Goal: Task Accomplishment & Management: Manage account settings

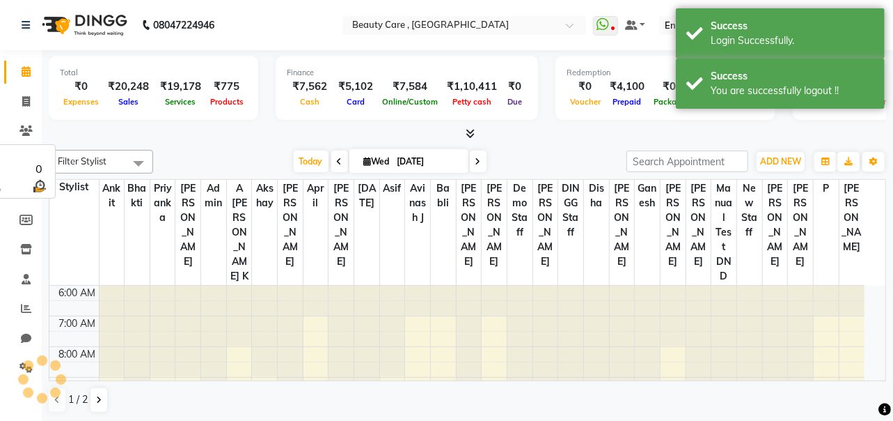
select select "en"
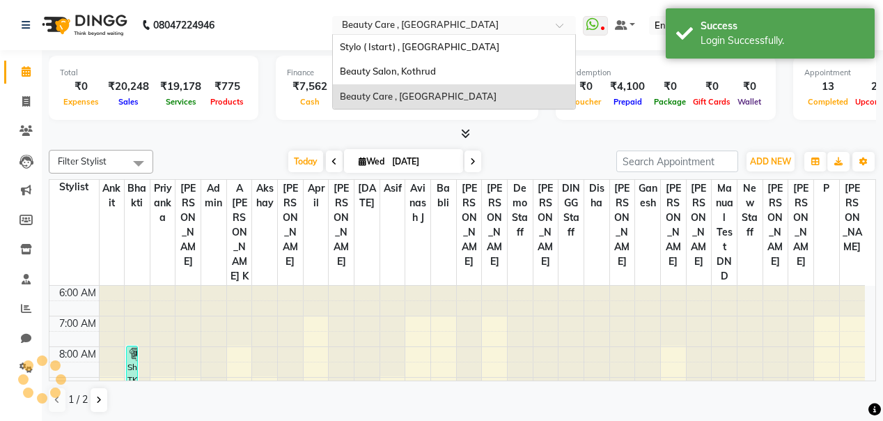
click at [449, 26] on input "text" at bounding box center [440, 26] width 202 height 14
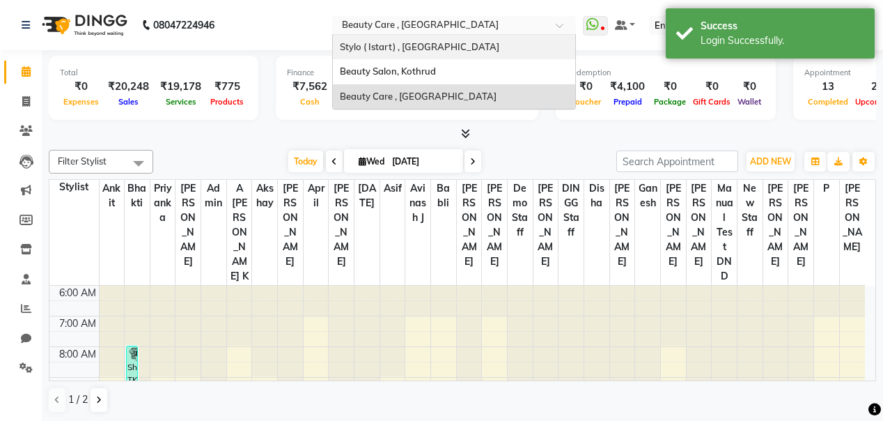
click at [447, 50] on span "Stylo ( Istart) , [GEOGRAPHIC_DATA]" at bounding box center [419, 46] width 159 height 11
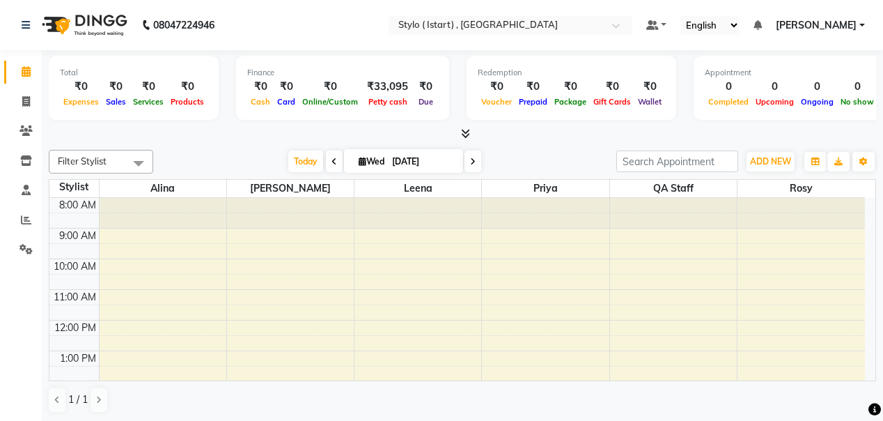
click at [20, 24] on div "08047224946" at bounding box center [118, 25] width 214 height 39
click at [25, 24] on icon at bounding box center [26, 25] width 8 height 10
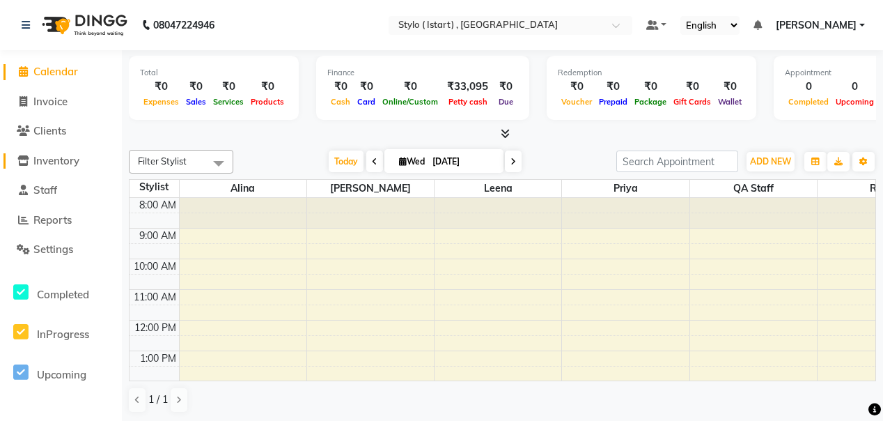
click at [52, 158] on span "Inventory" at bounding box center [56, 160] width 46 height 13
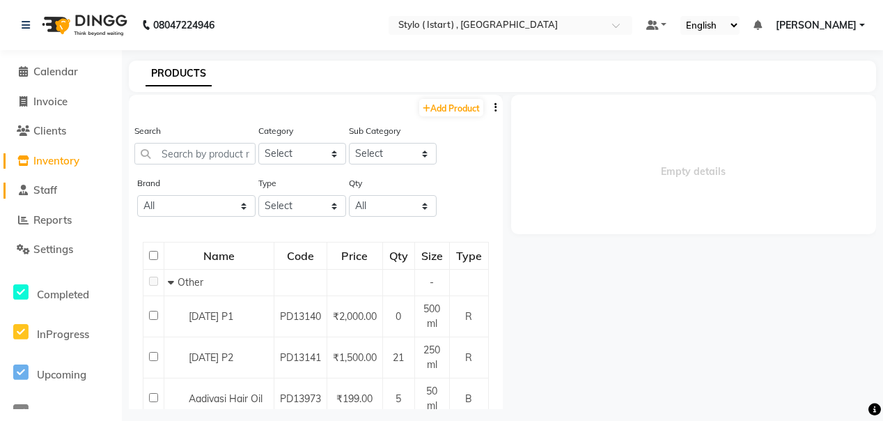
click at [38, 189] on span "Staff" at bounding box center [45, 189] width 24 height 13
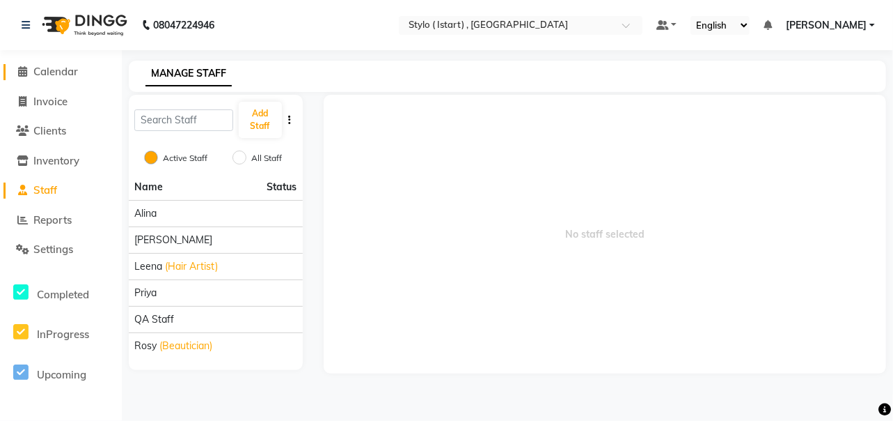
click at [35, 68] on span "Calendar" at bounding box center [55, 71] width 45 height 13
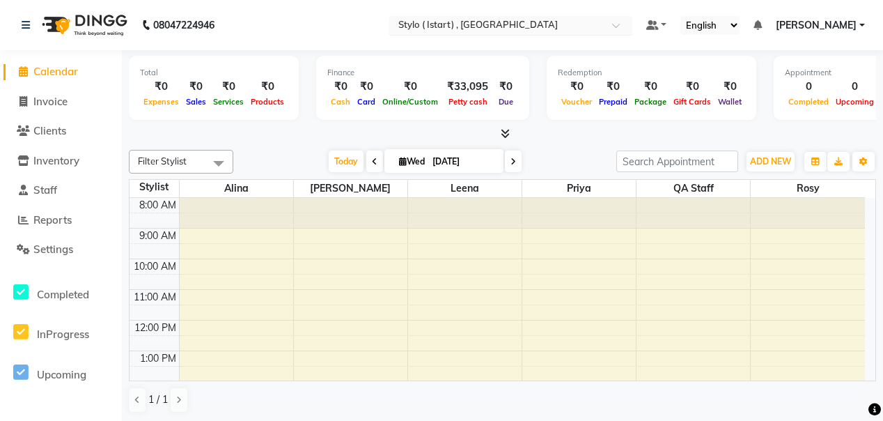
click at [540, 22] on input "text" at bounding box center [497, 26] width 202 height 14
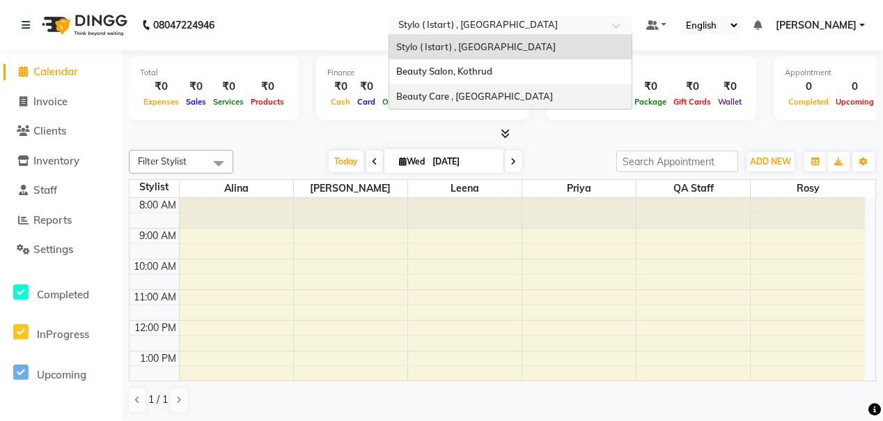
click at [529, 88] on div "Beauty Care , [GEOGRAPHIC_DATA]" at bounding box center [510, 96] width 242 height 25
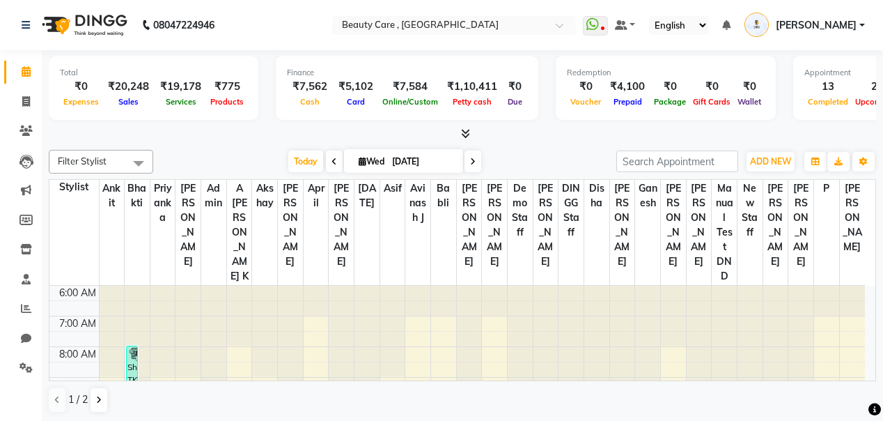
click at [845, 27] on span "[PERSON_NAME]" at bounding box center [816, 25] width 81 height 15
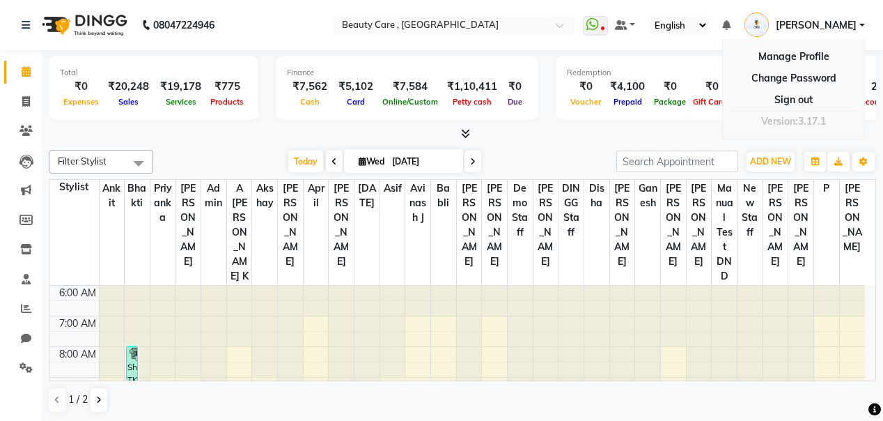
click at [827, 144] on div "Filter Stylist Select All Ankit Bhakti Priyanka [PERSON_NAME] Admin A [PERSON_N…" at bounding box center [462, 281] width 827 height 274
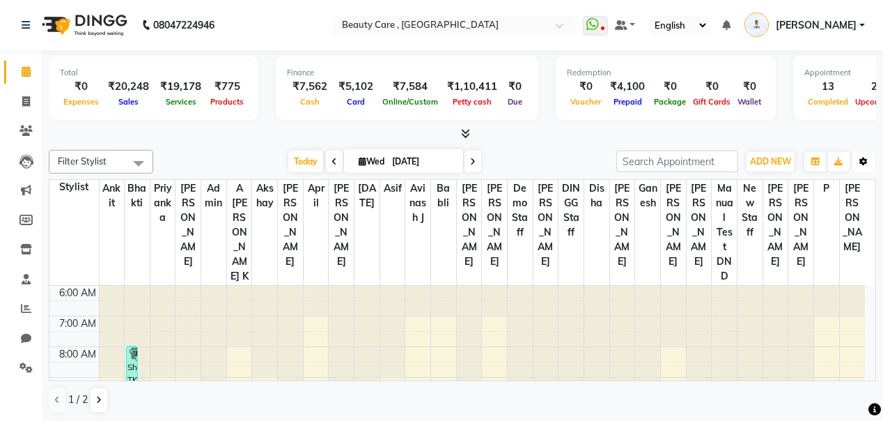
click at [861, 159] on icon "button" at bounding box center [863, 161] width 8 height 8
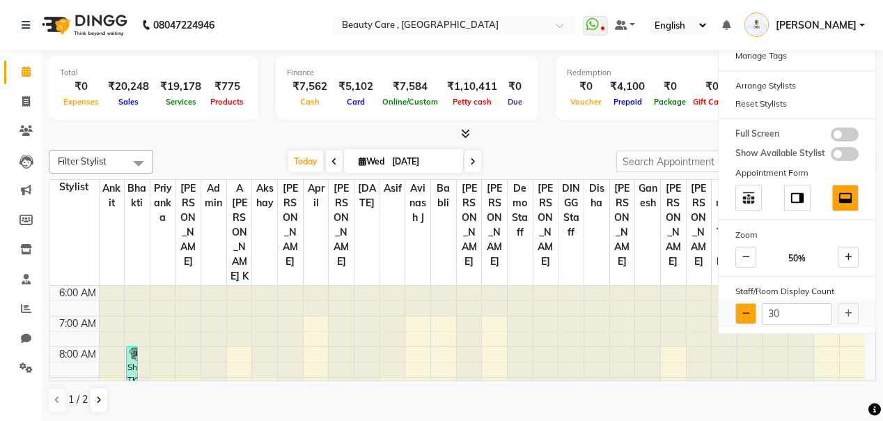
click at [737, 311] on button at bounding box center [745, 313] width 21 height 21
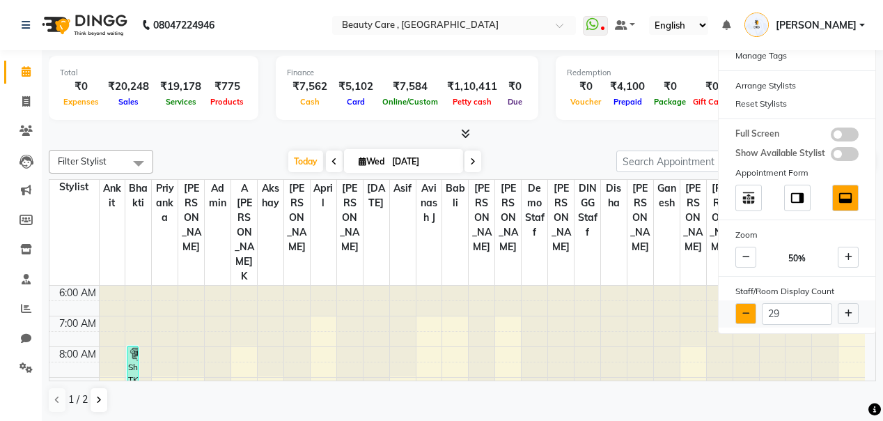
click at [737, 311] on button at bounding box center [745, 313] width 21 height 21
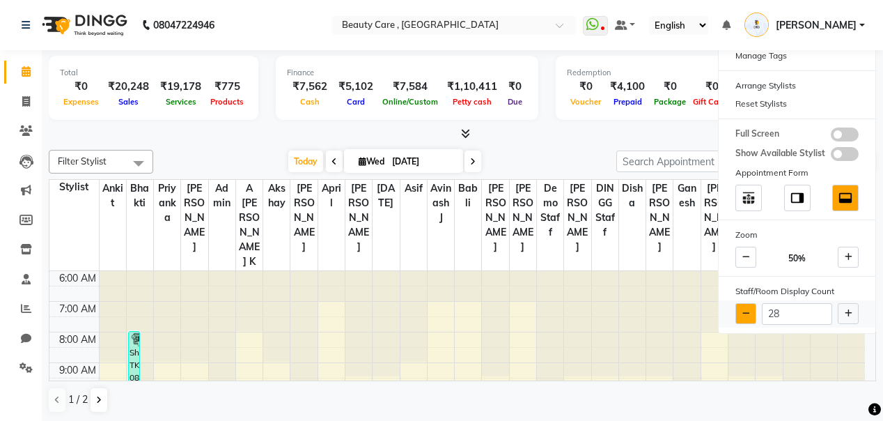
click at [737, 311] on button at bounding box center [745, 313] width 21 height 21
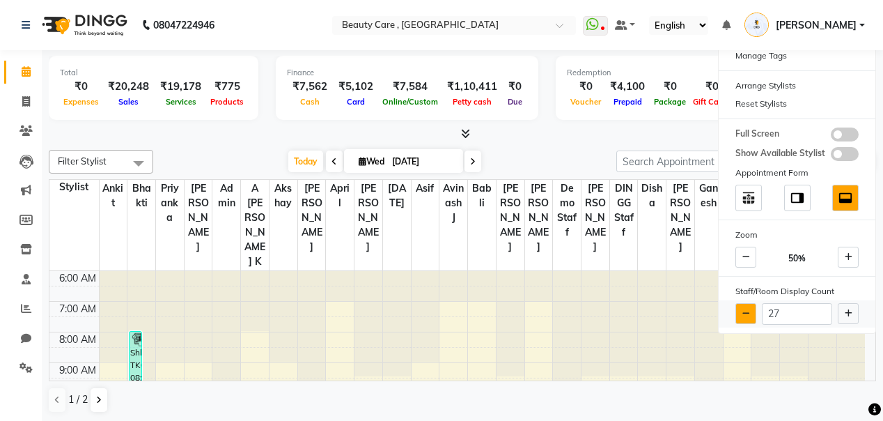
click at [737, 311] on button at bounding box center [745, 313] width 21 height 21
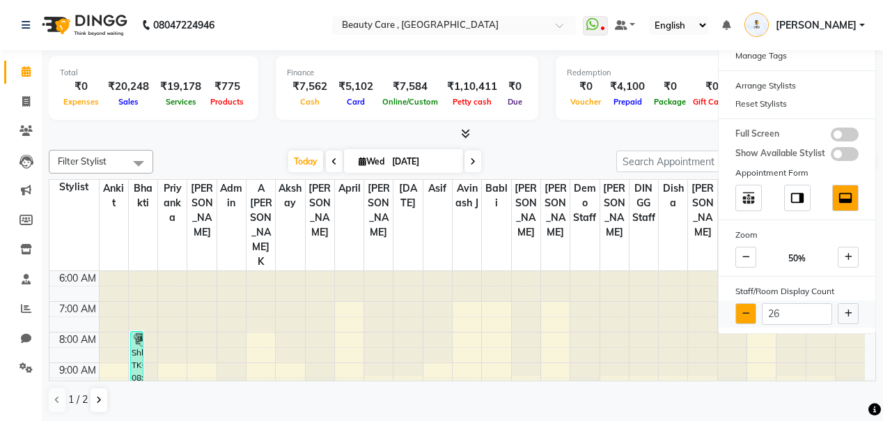
click at [746, 311] on icon at bounding box center [746, 313] width 8 height 8
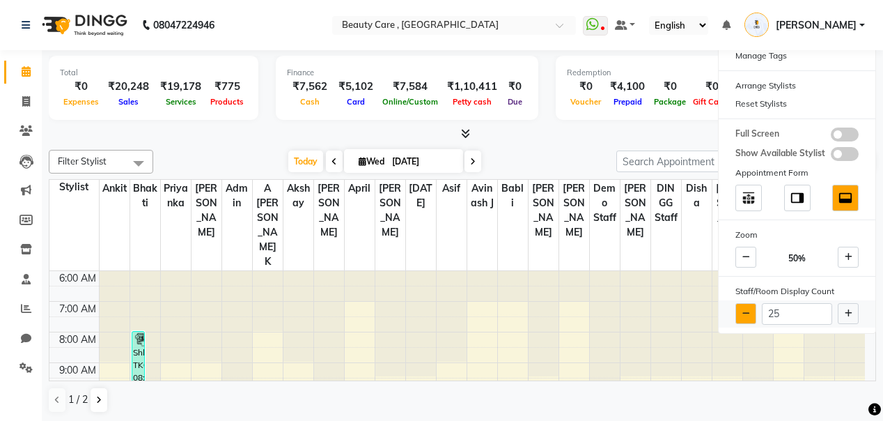
click at [746, 311] on icon at bounding box center [746, 313] width 8 height 8
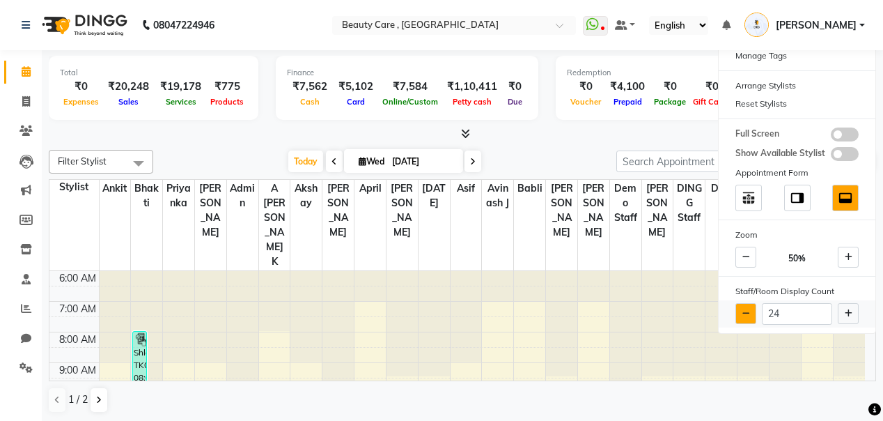
click at [746, 311] on icon at bounding box center [746, 313] width 8 height 8
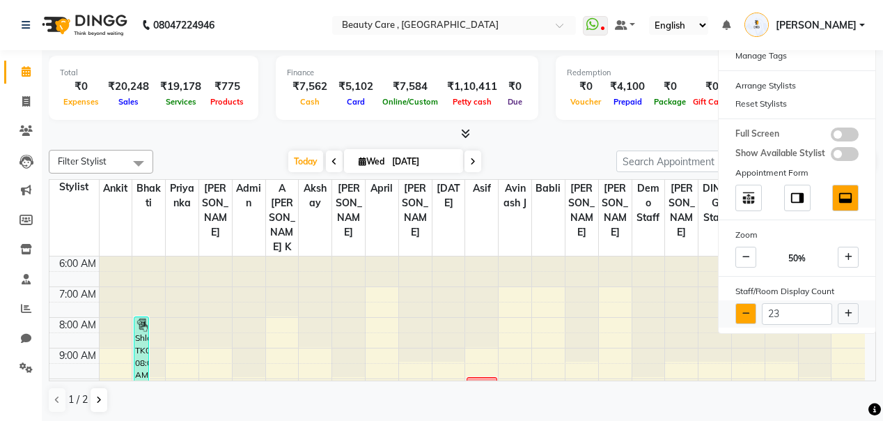
click at [746, 311] on icon at bounding box center [746, 313] width 8 height 8
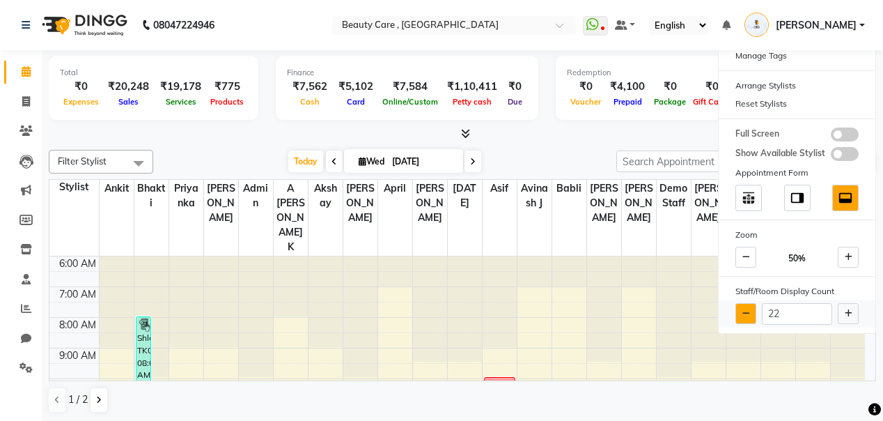
click at [746, 311] on icon at bounding box center [746, 313] width 8 height 8
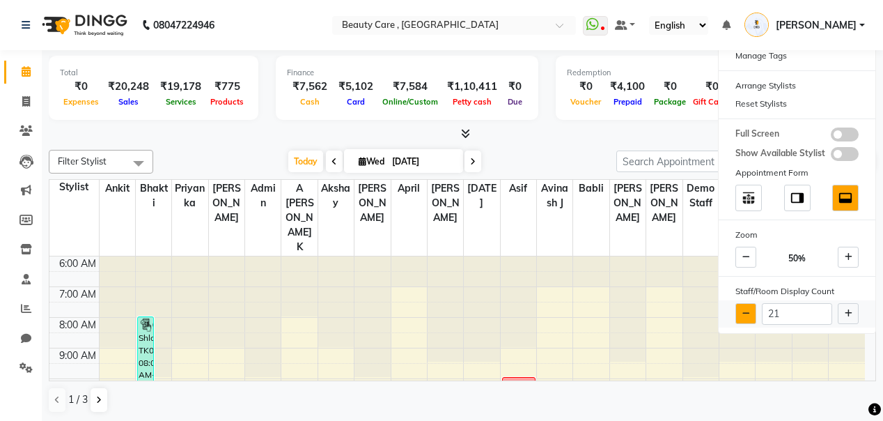
click at [746, 311] on icon at bounding box center [746, 313] width 8 height 8
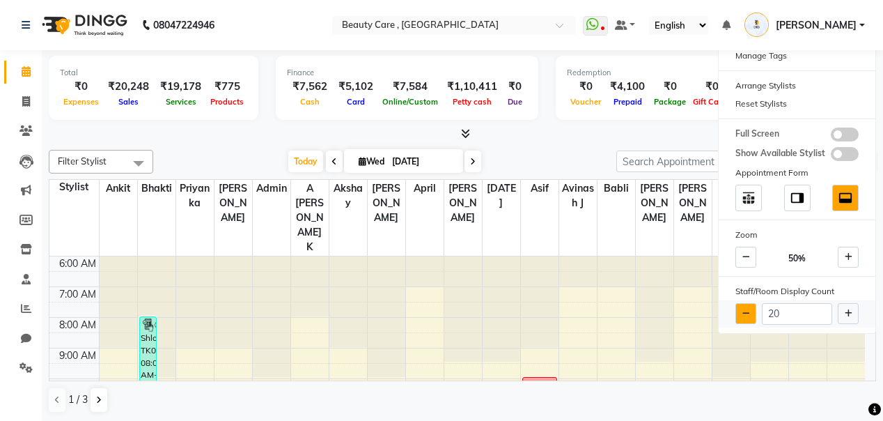
click at [746, 311] on icon at bounding box center [746, 313] width 8 height 8
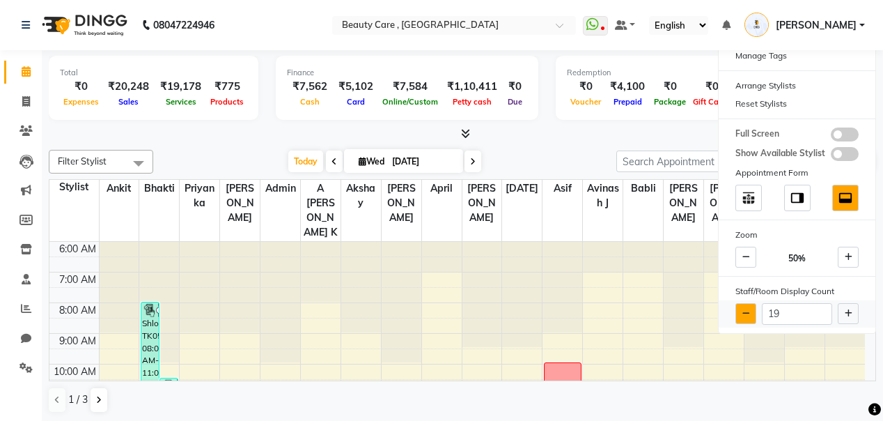
click at [746, 311] on icon at bounding box center [746, 313] width 8 height 8
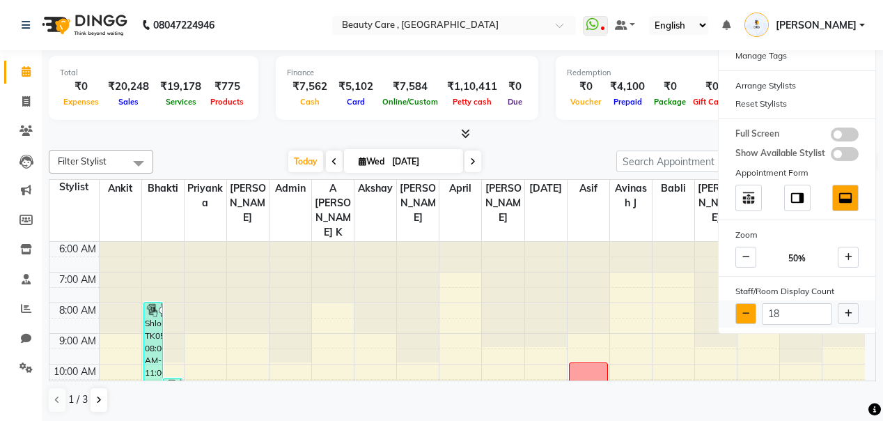
click at [746, 311] on icon at bounding box center [746, 313] width 8 height 8
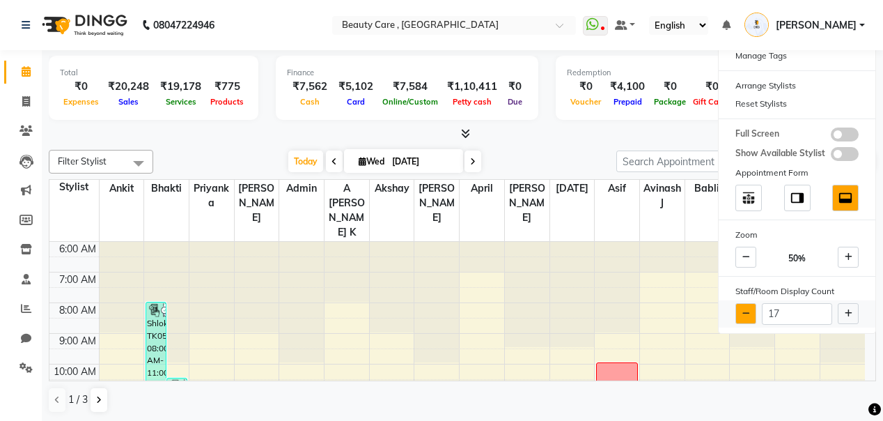
click at [746, 311] on icon at bounding box center [746, 313] width 8 height 8
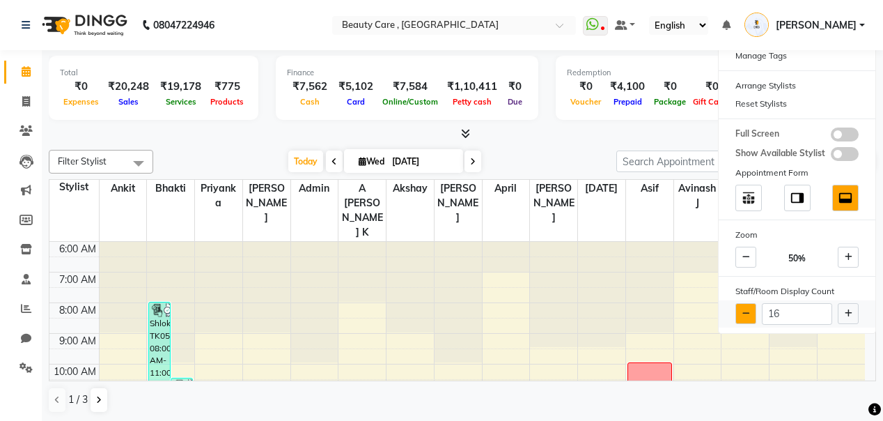
click at [746, 311] on icon at bounding box center [746, 313] width 8 height 8
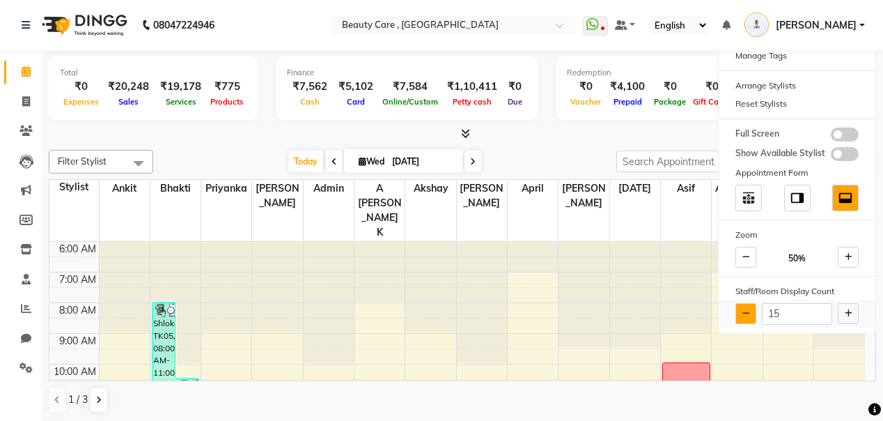
click at [746, 311] on icon at bounding box center [746, 313] width 8 height 8
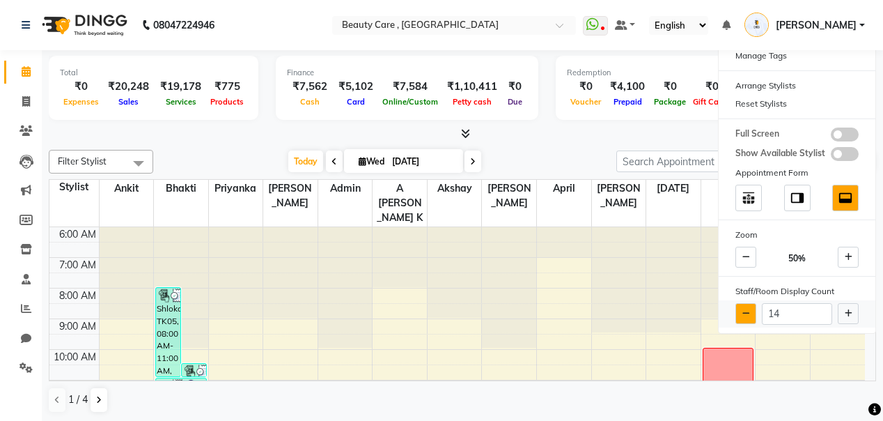
click at [746, 311] on icon at bounding box center [746, 313] width 8 height 8
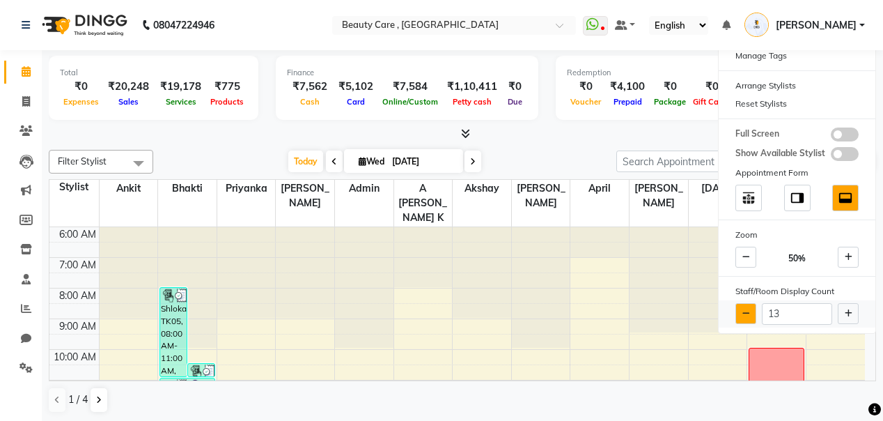
click at [746, 311] on icon at bounding box center [746, 313] width 8 height 8
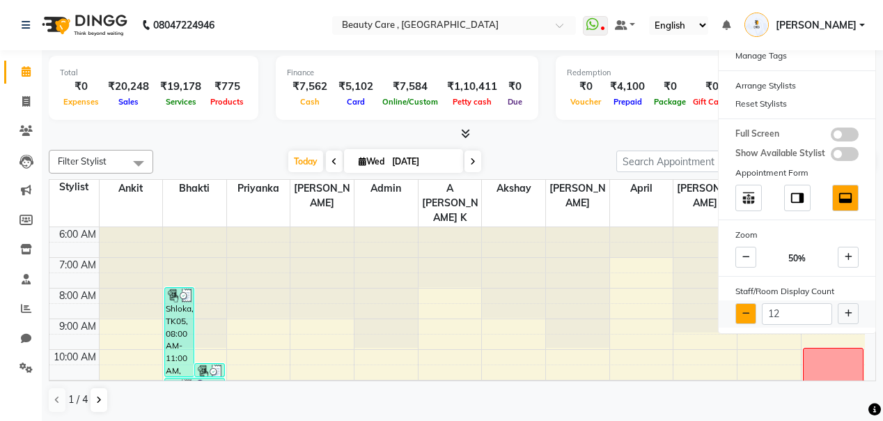
click at [746, 311] on icon at bounding box center [746, 313] width 8 height 8
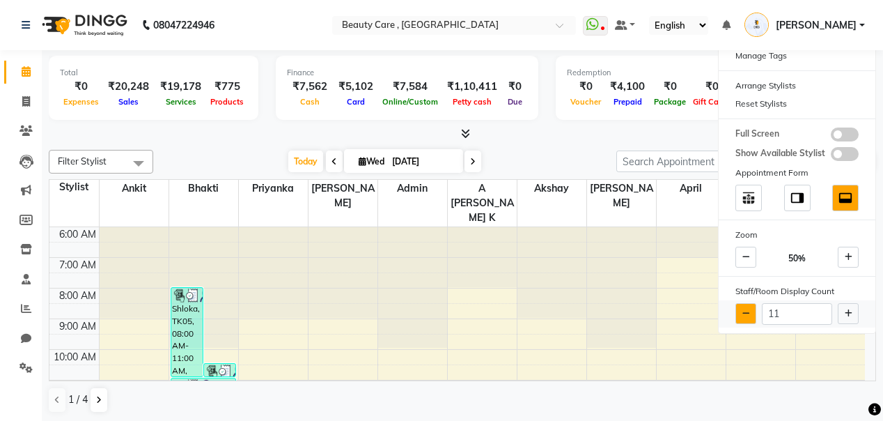
click at [746, 311] on icon at bounding box center [746, 313] width 8 height 8
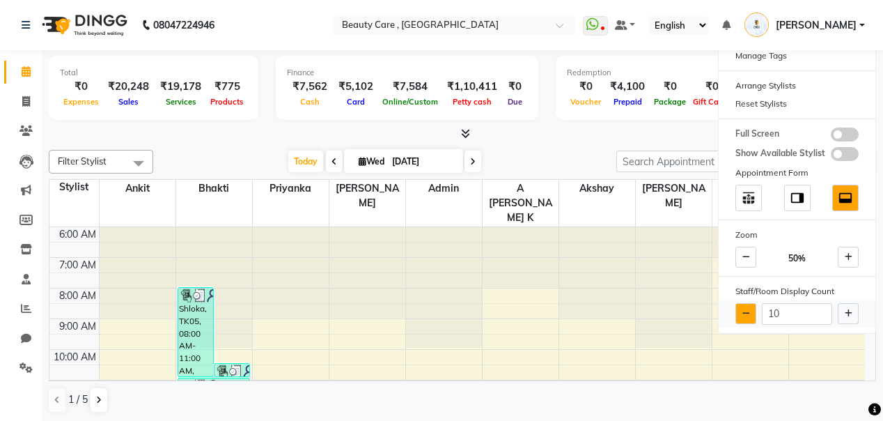
click at [746, 311] on icon at bounding box center [746, 313] width 8 height 8
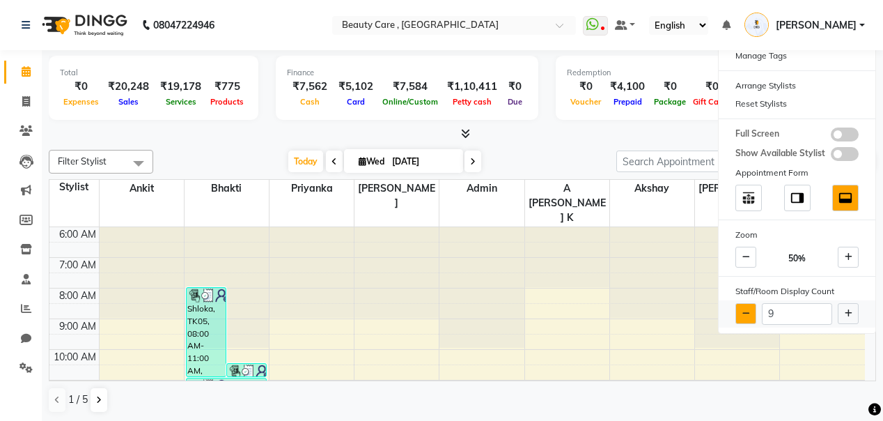
click at [746, 311] on icon at bounding box center [746, 313] width 8 height 8
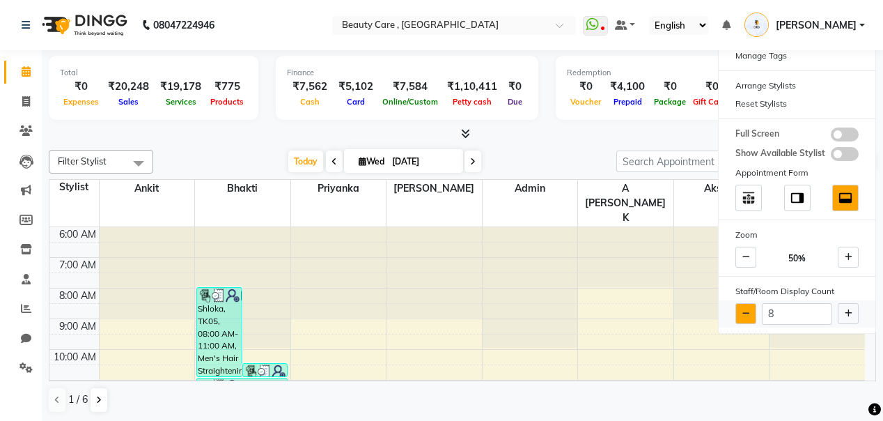
click at [746, 311] on icon at bounding box center [746, 313] width 8 height 8
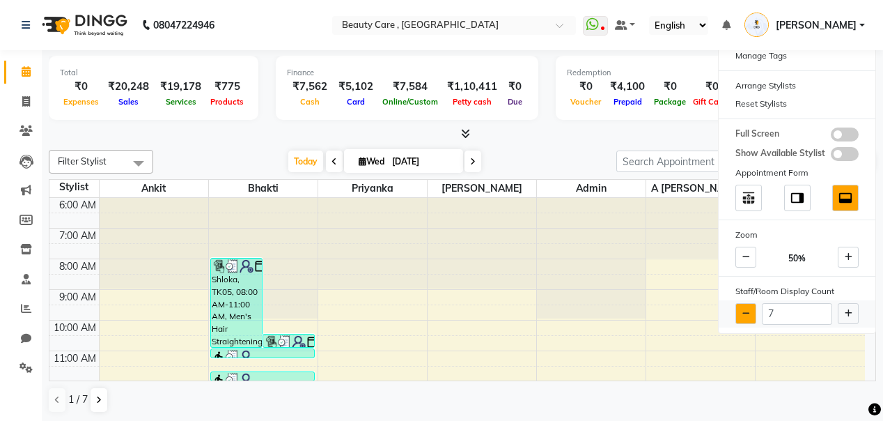
click at [746, 311] on icon at bounding box center [746, 313] width 8 height 8
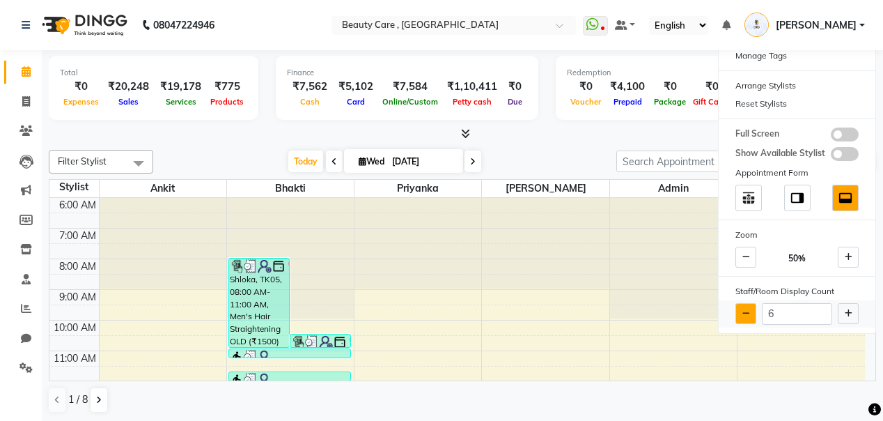
click at [746, 311] on icon at bounding box center [746, 313] width 8 height 8
type input "5"
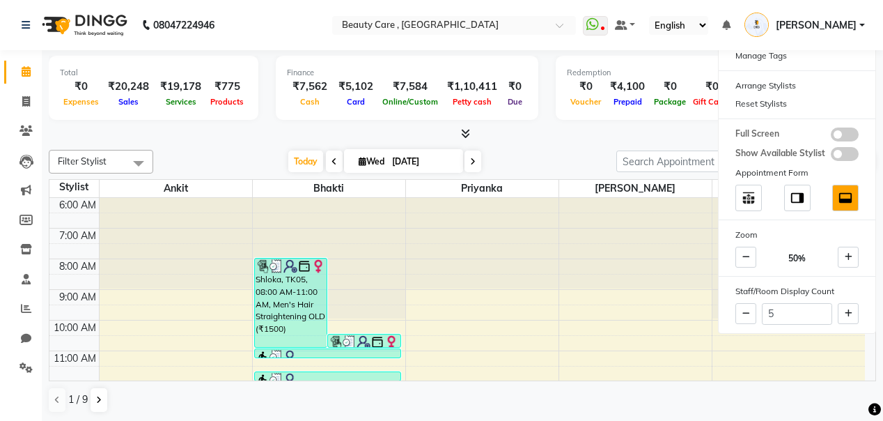
click at [554, 152] on div "Today Wed 03-09-2025" at bounding box center [384, 161] width 449 height 21
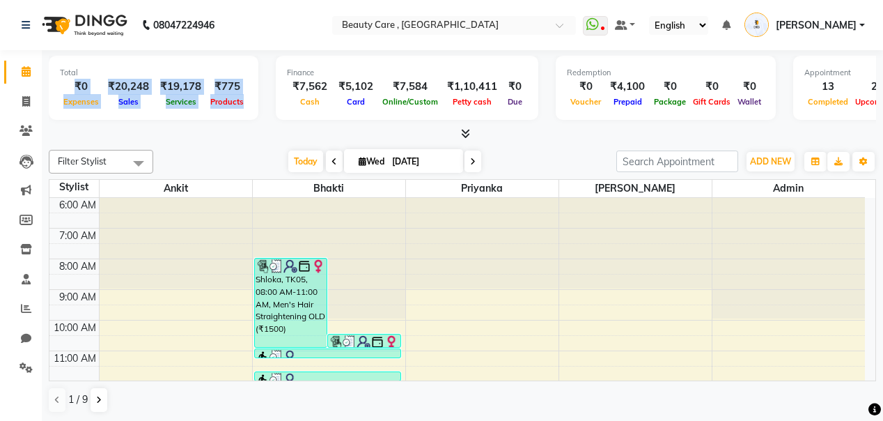
drag, startPoint x: 65, startPoint y: 80, endPoint x: 246, endPoint y: 111, distance: 183.6
click at [246, 111] on div "Total ₹0 Expenses ₹20,248 Sales ₹19,178 Services ₹775 Products" at bounding box center [154, 88] width 210 height 64
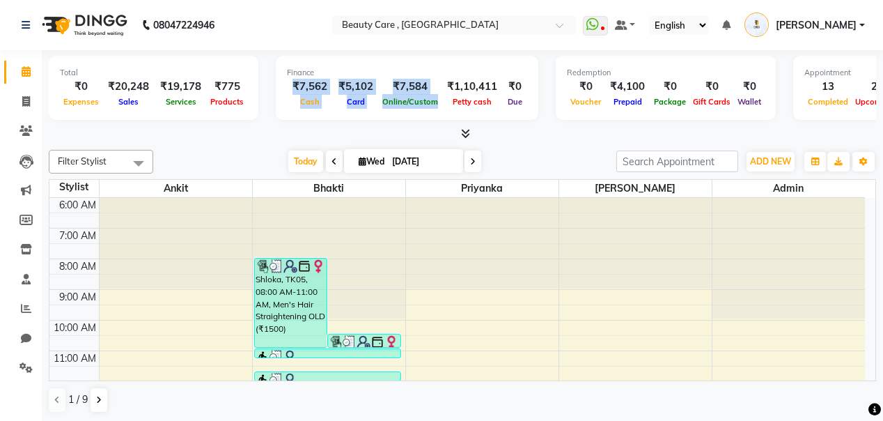
drag, startPoint x: 290, startPoint y: 88, endPoint x: 430, endPoint y: 104, distance: 141.5
click at [430, 104] on div "₹7,562 Cash ₹5,102 Card ₹7,584 Online/Custom ₹1,10,411 Petty cash ₹0 Due" at bounding box center [407, 94] width 240 height 31
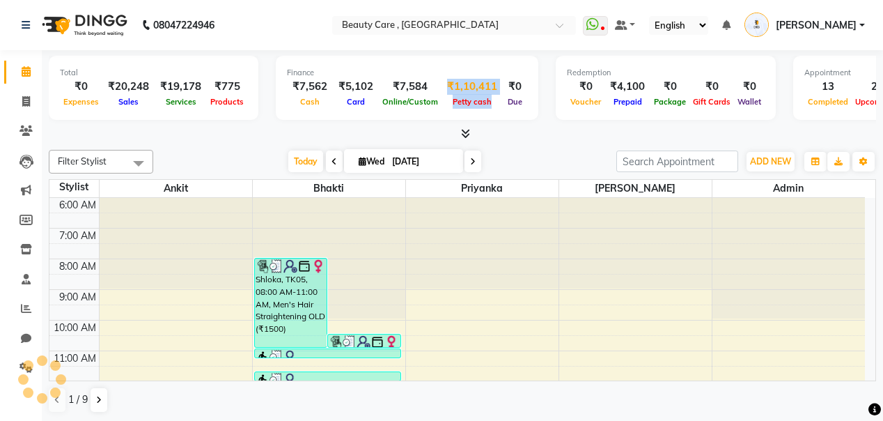
drag, startPoint x: 439, startPoint y: 81, endPoint x: 485, endPoint y: 102, distance: 49.8
click at [485, 102] on div "₹1,10,411 Petty cash" at bounding box center [471, 94] width 61 height 31
drag, startPoint x: 499, startPoint y: 83, endPoint x: 517, endPoint y: 101, distance: 26.1
click at [517, 101] on div "₹0 Due" at bounding box center [515, 94] width 24 height 31
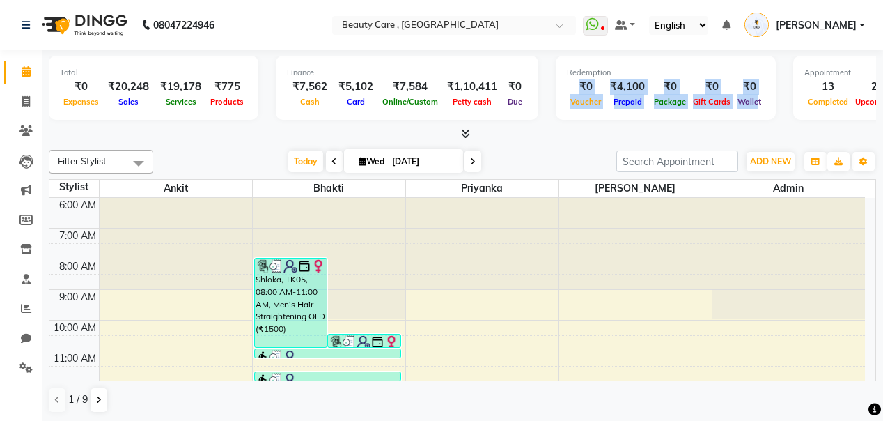
drag, startPoint x: 570, startPoint y: 83, endPoint x: 744, endPoint y: 105, distance: 175.5
click at [744, 105] on div "₹0 Voucher ₹4,100 Prepaid ₹0 Package ₹0 Gift Cards ₹0 Wallet" at bounding box center [666, 94] width 198 height 31
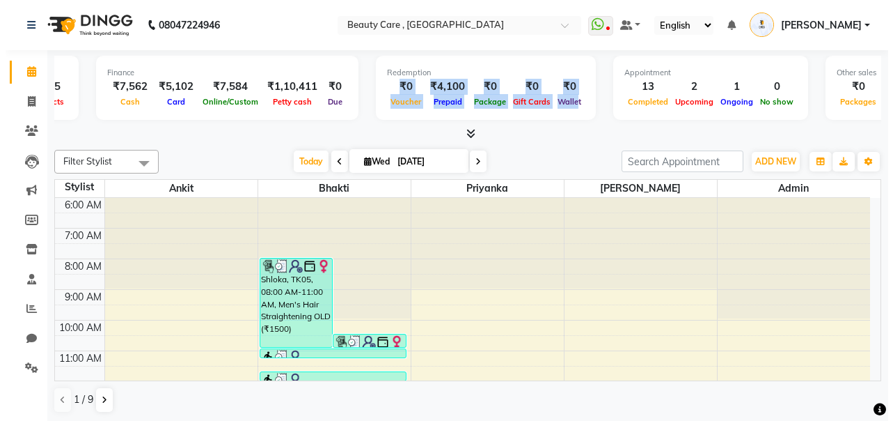
scroll to position [0, 164]
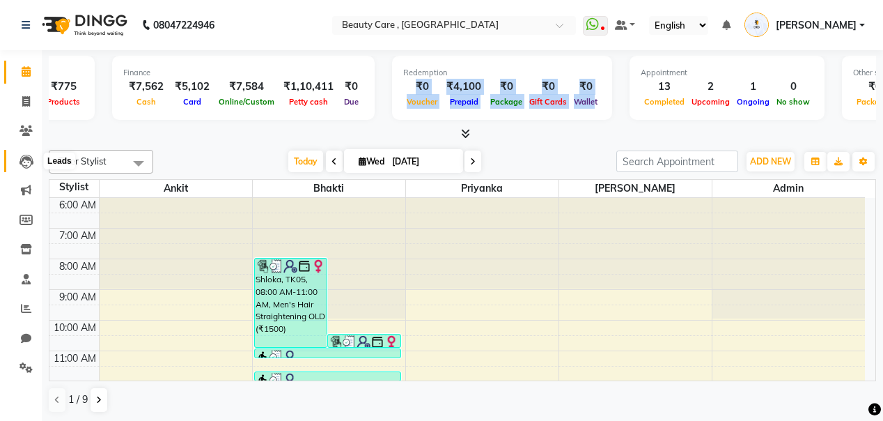
click at [22, 159] on icon at bounding box center [26, 162] width 14 height 14
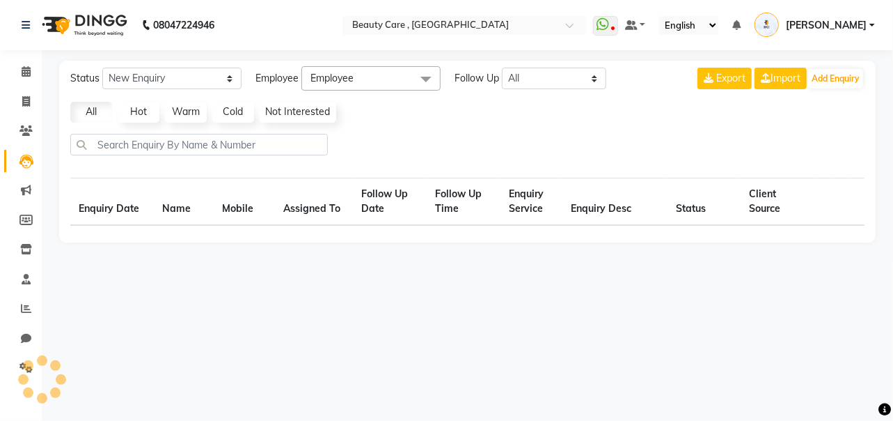
select select "10"
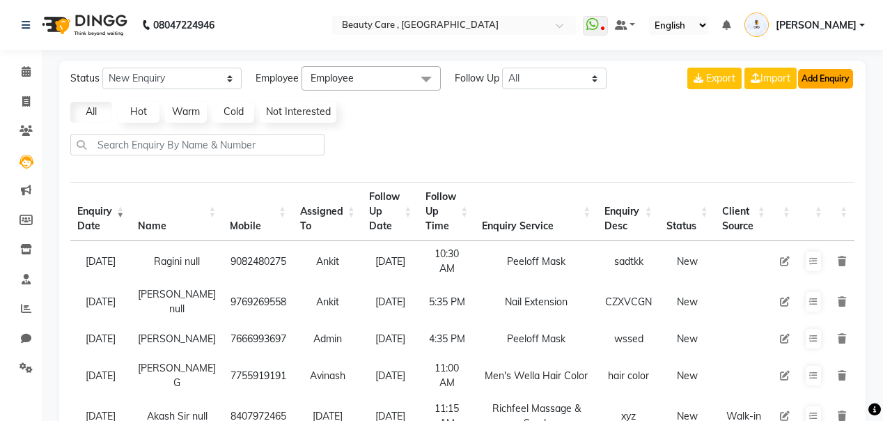
click at [822, 83] on button "Add Enquiry" at bounding box center [825, 78] width 55 height 19
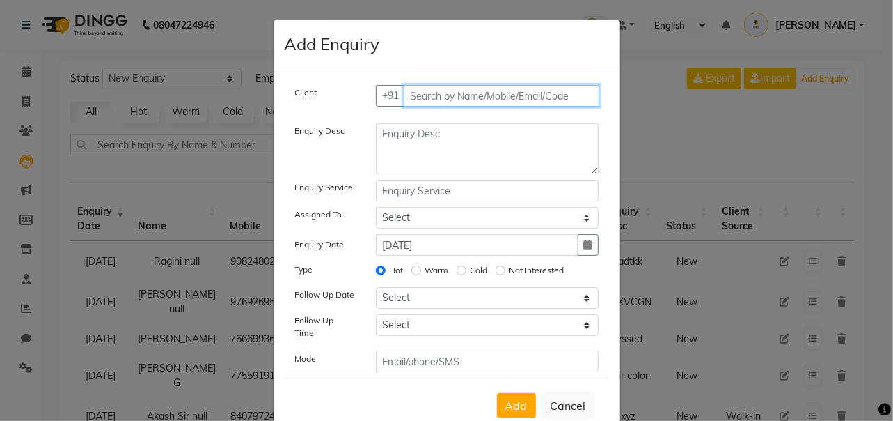
click at [418, 97] on input "text" at bounding box center [502, 96] width 196 height 22
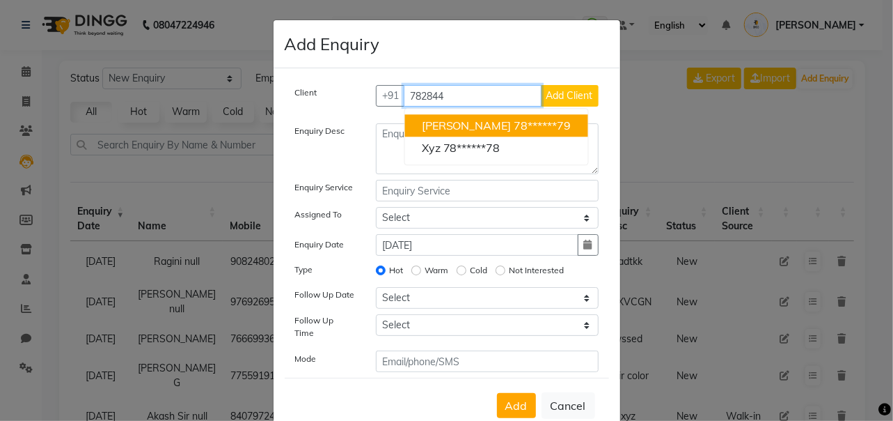
click at [443, 127] on span "Rupal Gupta" at bounding box center [467, 125] width 90 height 14
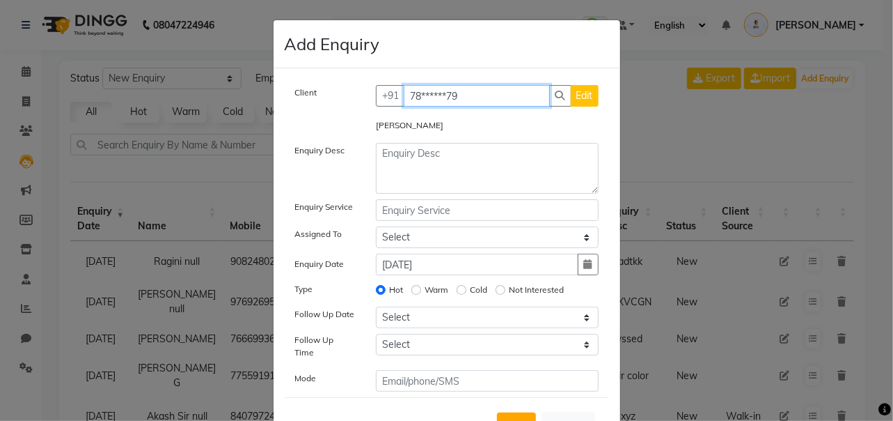
type input "78******79"
click at [419, 134] on div "Rupal Gupta" at bounding box center [488, 127] width 244 height 19
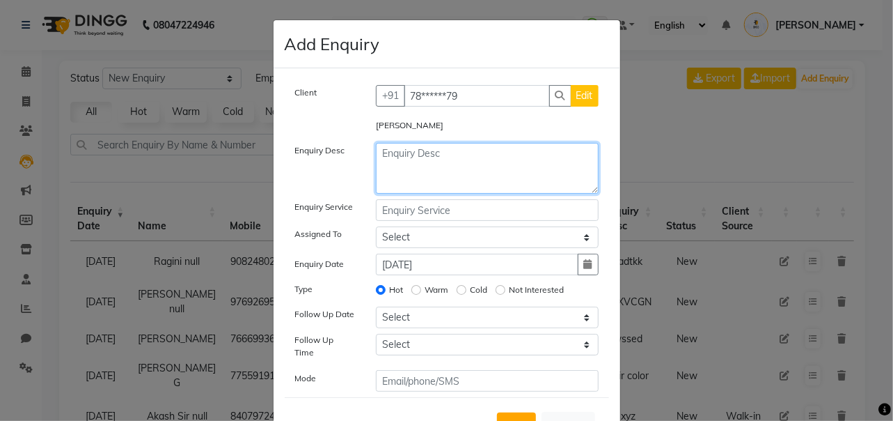
click at [405, 166] on textarea at bounding box center [487, 168] width 223 height 51
type textarea "hhtg"
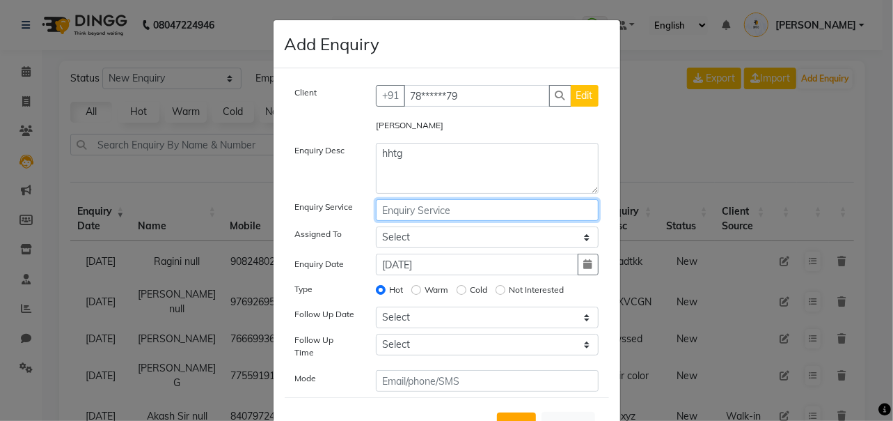
click at [391, 209] on input "text" at bounding box center [487, 210] width 223 height 22
click at [400, 237] on span "ker" at bounding box center [401, 240] width 17 height 14
type input "keratin"
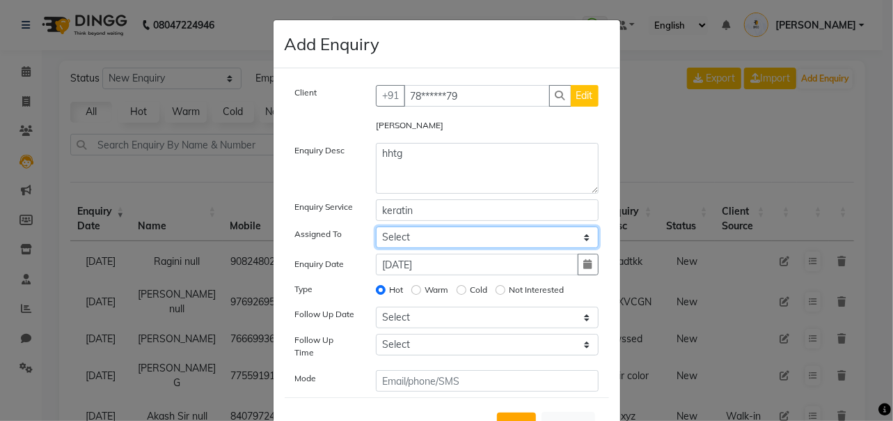
click at [412, 230] on select "Select Aayush Yadav Admin A Jagdish K Akshay Ankit Anuja April Arvind Ashvin as…" at bounding box center [487, 237] width 223 height 22
click at [354, 205] on div "Enquiry Service" at bounding box center [325, 210] width 81 height 22
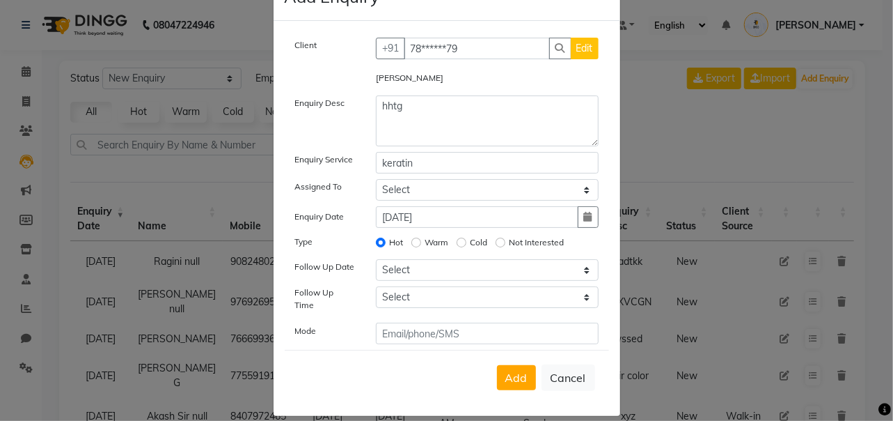
scroll to position [52, 0]
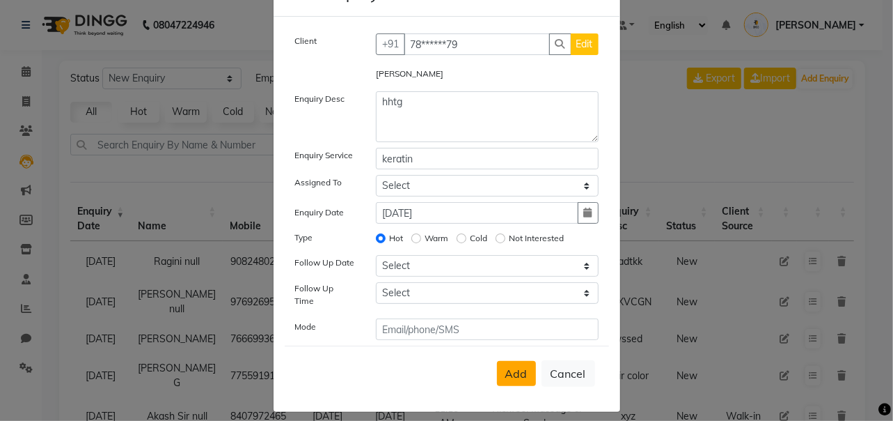
click at [510, 366] on span "Add" at bounding box center [517, 373] width 22 height 14
select select
radio input "false"
select select
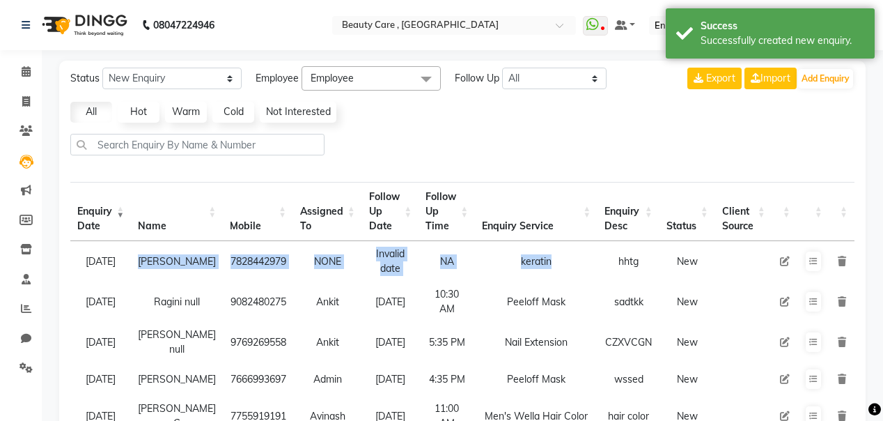
drag, startPoint x: 162, startPoint y: 247, endPoint x: 543, endPoint y: 272, distance: 382.4
click at [543, 272] on tr "03 September 2025 Rupal Gupta 7828442979 NONE Invalid date NA keratin hhtg New" at bounding box center [462, 261] width 784 height 40
click at [817, 86] on button "Add Enquiry" at bounding box center [825, 78] width 55 height 19
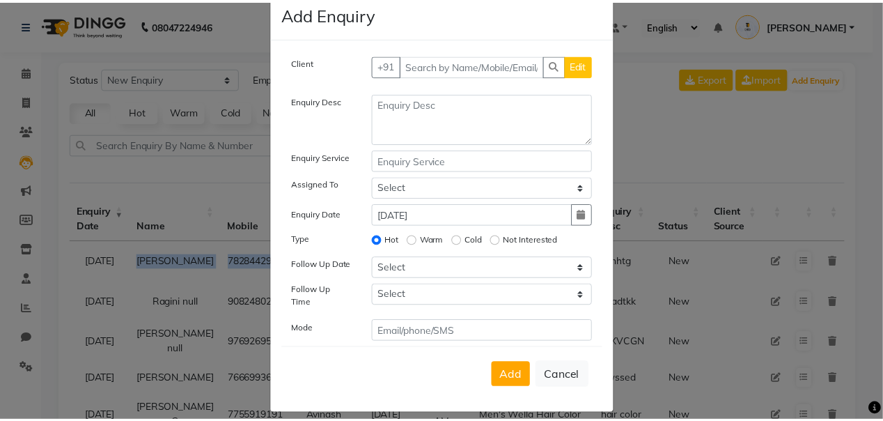
scroll to position [32, 0]
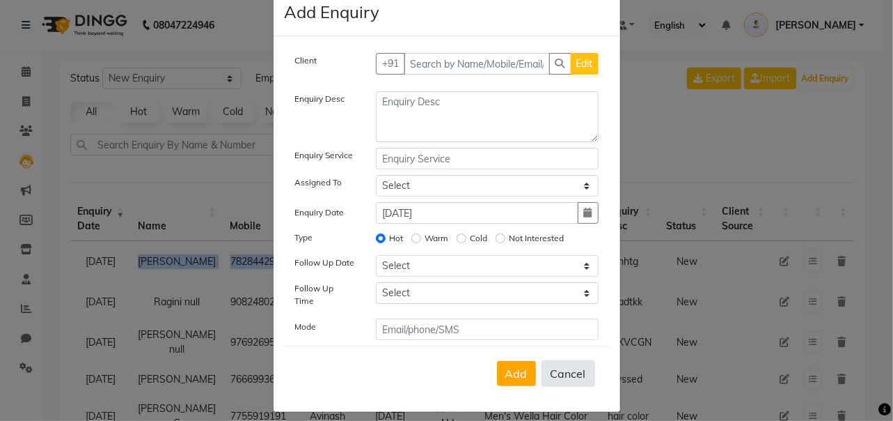
click at [557, 363] on button "Cancel" at bounding box center [569, 373] width 54 height 26
select select
radio input "false"
select select
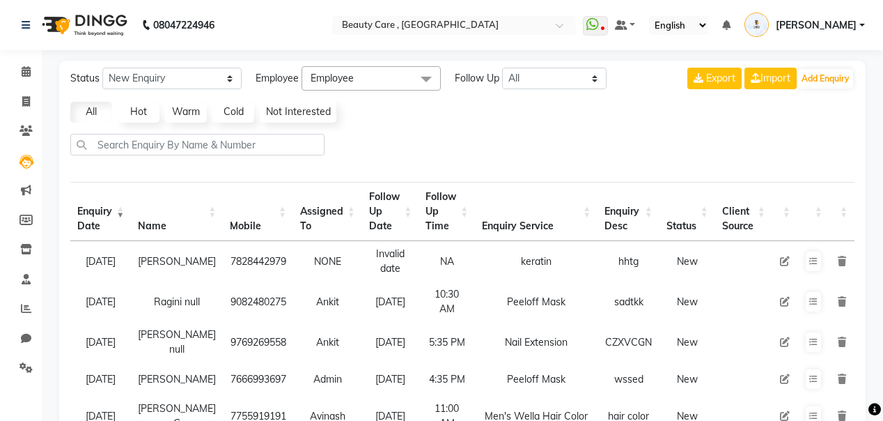
click at [786, 256] on icon at bounding box center [785, 261] width 10 height 10
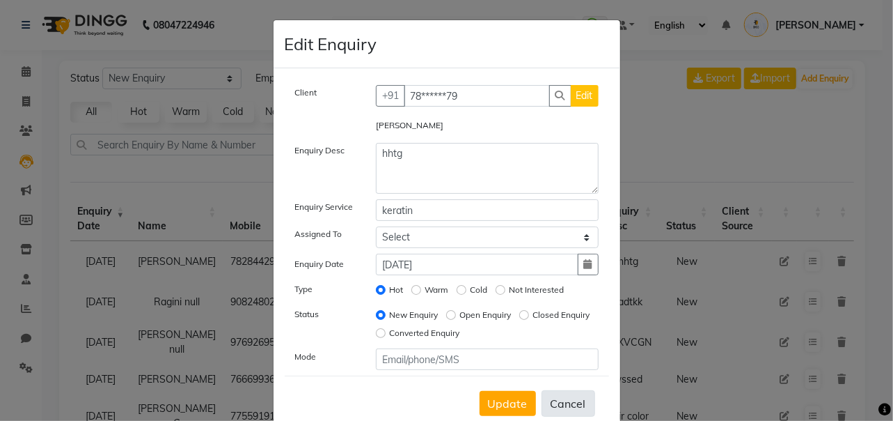
click at [556, 402] on button "Cancel" at bounding box center [569, 403] width 54 height 26
select select
radio input "false"
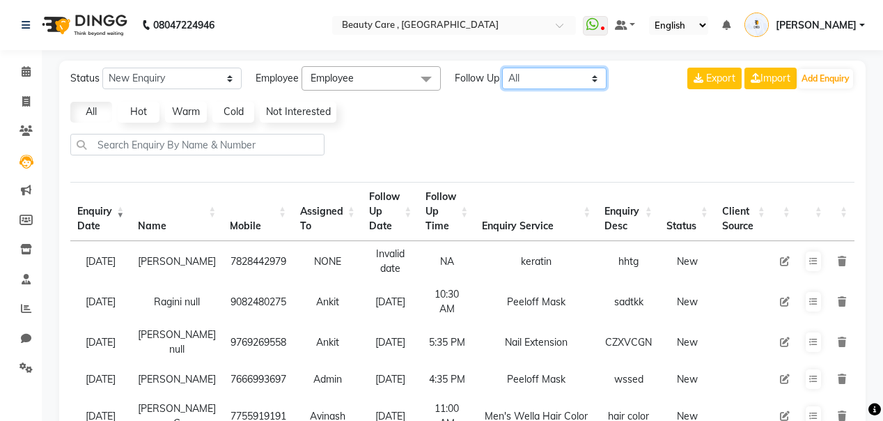
click at [522, 77] on select "All Today Tomorrow This Week This Month Custom" at bounding box center [554, 79] width 104 height 22
click at [373, 79] on span "Employee" at bounding box center [371, 78] width 139 height 24
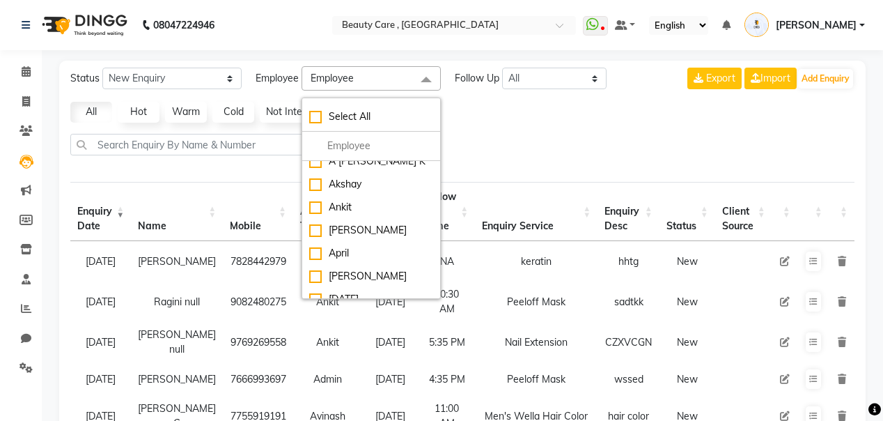
scroll to position [75, 0]
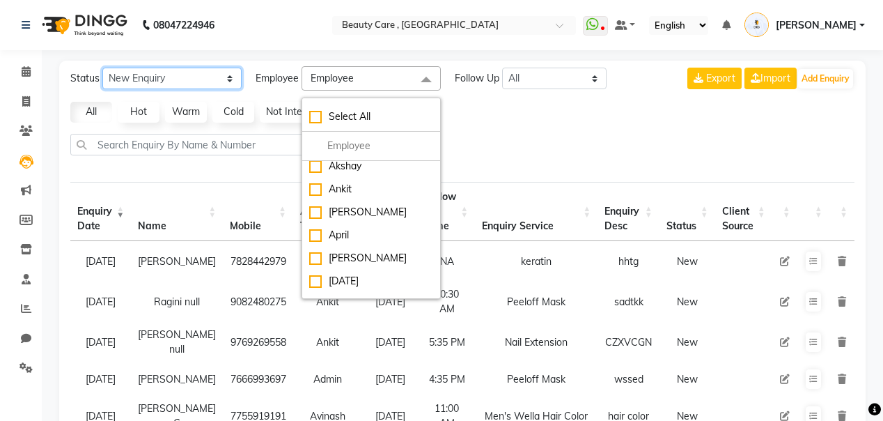
click at [134, 79] on select "New Enquiry Open Enquiry Converted Enquiry All" at bounding box center [171, 79] width 139 height 22
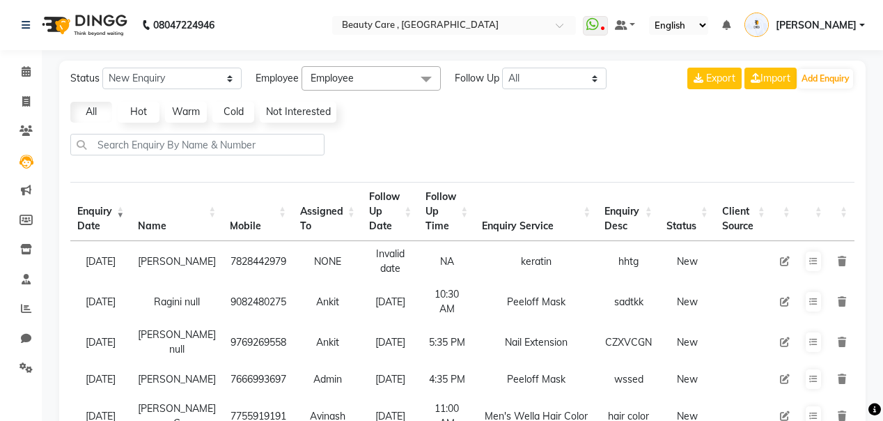
click at [464, 134] on div at bounding box center [462, 150] width 795 height 33
click at [24, 74] on icon at bounding box center [26, 71] width 9 height 10
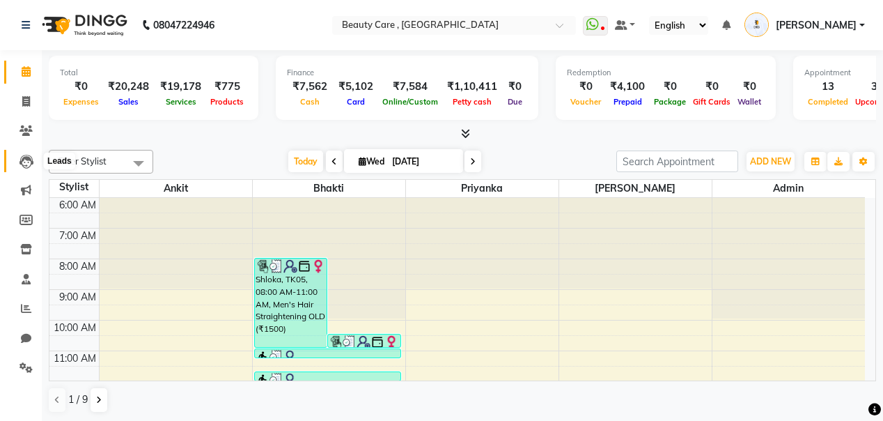
click at [24, 162] on icon at bounding box center [26, 162] width 14 height 14
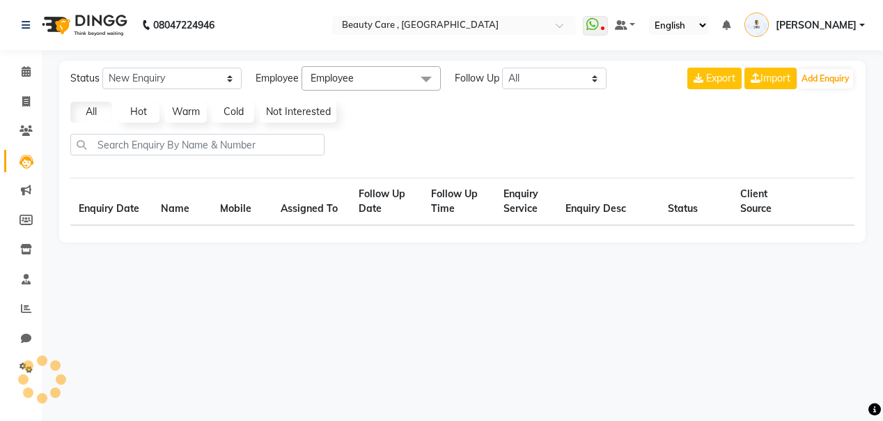
select select "10"
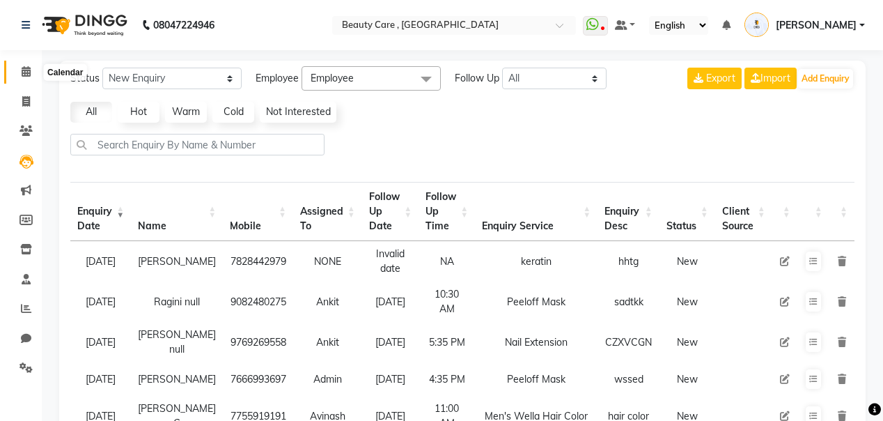
click at [22, 70] on icon at bounding box center [26, 71] width 9 height 10
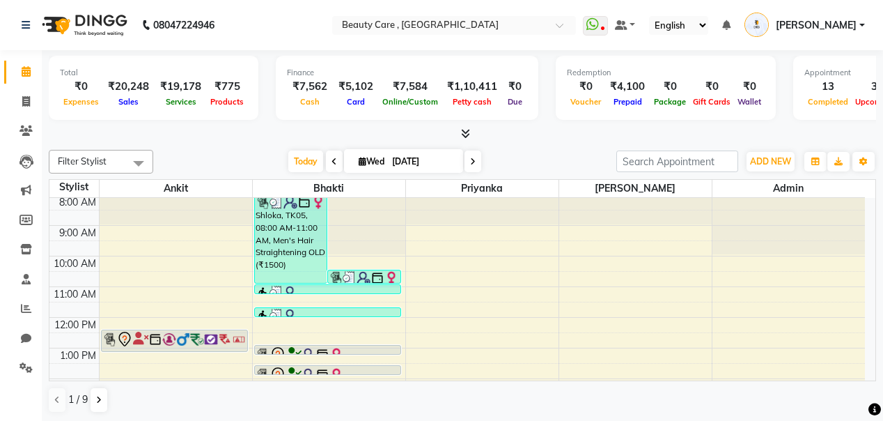
scroll to position [65, 0]
click at [730, 24] on icon at bounding box center [726, 25] width 8 height 10
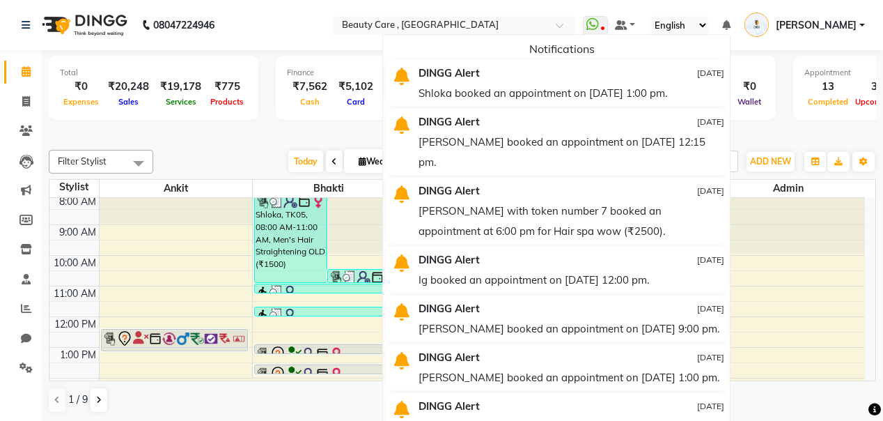
drag, startPoint x: 475, startPoint y: 94, endPoint x: 756, endPoint y: 104, distance: 281.5
click at [727, 104] on li "DINGG Alert 03 September 2025 Shloka booked an appointment on 03-09-2025 at 1:0…" at bounding box center [556, 83] width 341 height 46
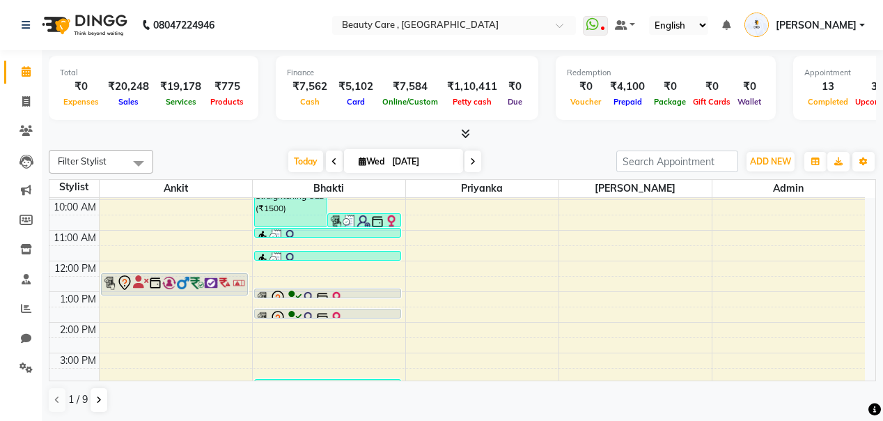
scroll to position [130, 0]
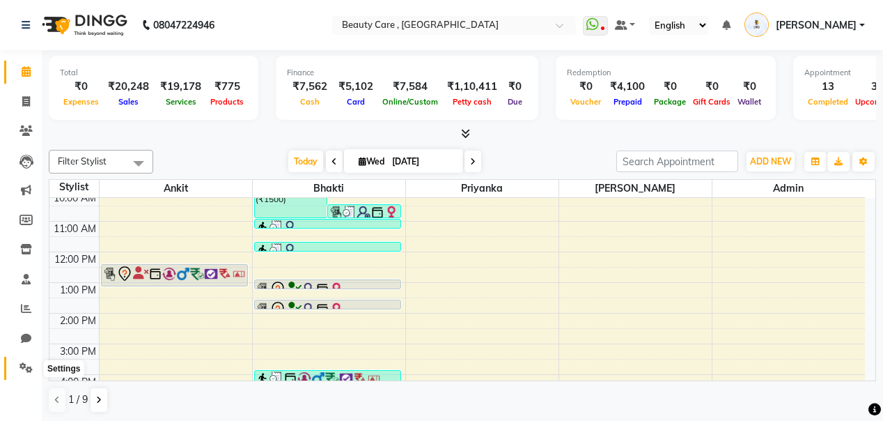
click at [26, 368] on icon at bounding box center [25, 367] width 13 height 10
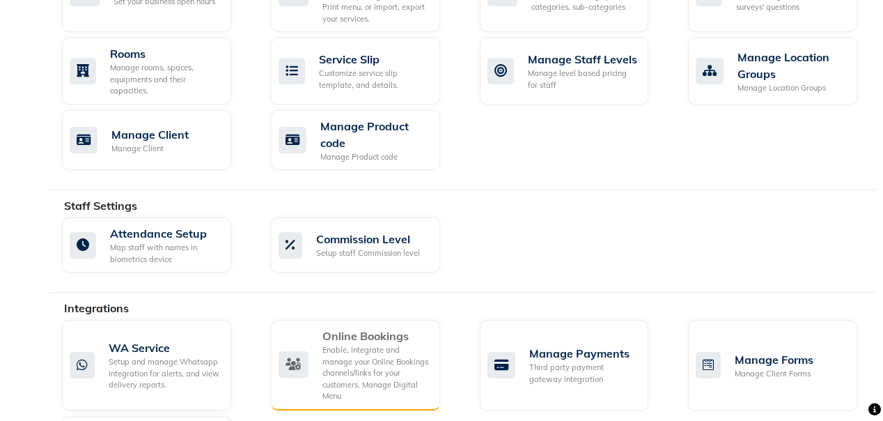
scroll to position [763, 0]
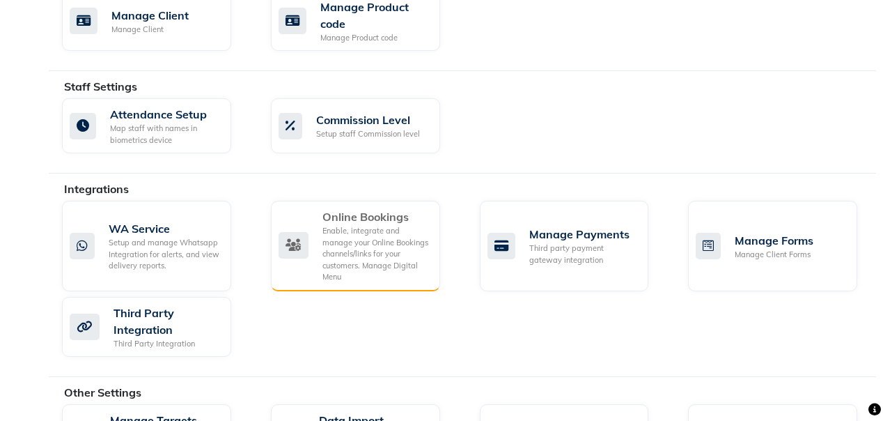
click at [380, 225] on div "Enable, integrate and manage your Online Bookings channels/links for your custo…" at bounding box center [375, 254] width 107 height 58
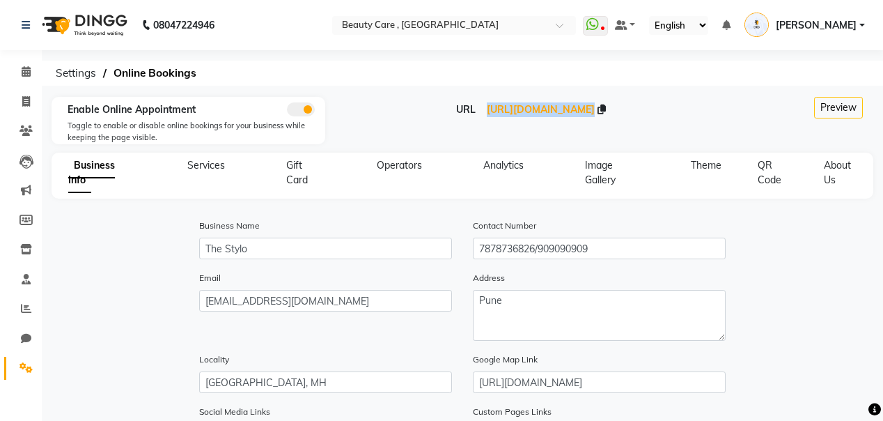
drag, startPoint x: 424, startPoint y: 105, endPoint x: 652, endPoint y: 112, distance: 227.8
click at [652, 112] on div "URL https://dingg.app/booking/the-stylo-park-street" at bounding box center [531, 109] width 390 height 15
click at [531, 115] on span "https://dingg.app/booking/the-stylo-park-street" at bounding box center [541, 109] width 108 height 13
click at [768, 175] on span "QR Code" at bounding box center [770, 172] width 24 height 27
select select "256"
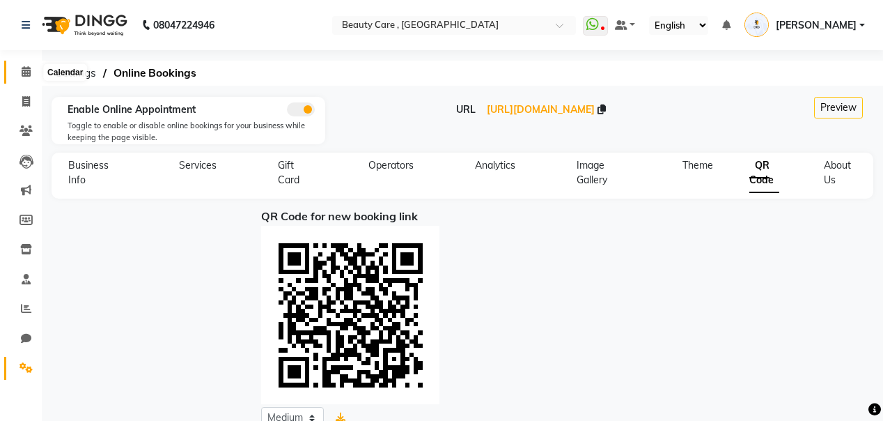
click at [26, 74] on icon at bounding box center [26, 71] width 9 height 10
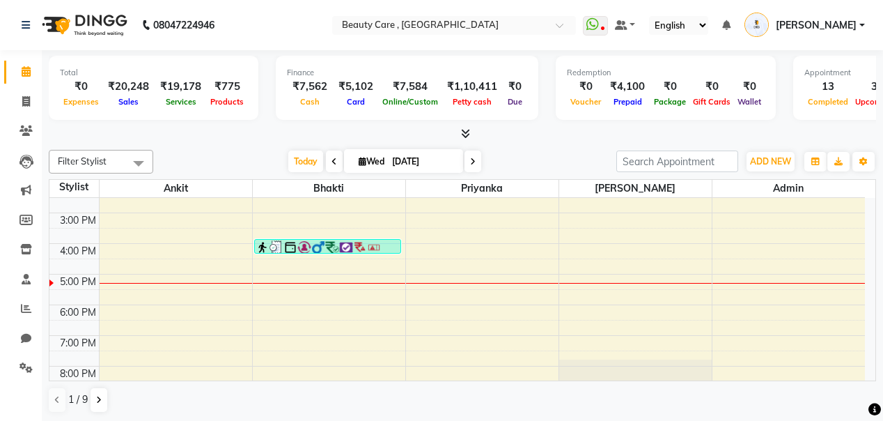
scroll to position [261, 0]
click at [440, 297] on div "6:00 AM 7:00 AM 8:00 AM 9:00 AM 10:00 AM 11:00 AM 12:00 PM 1:00 PM 2:00 PM 3:00…" at bounding box center [456, 182] width 815 height 490
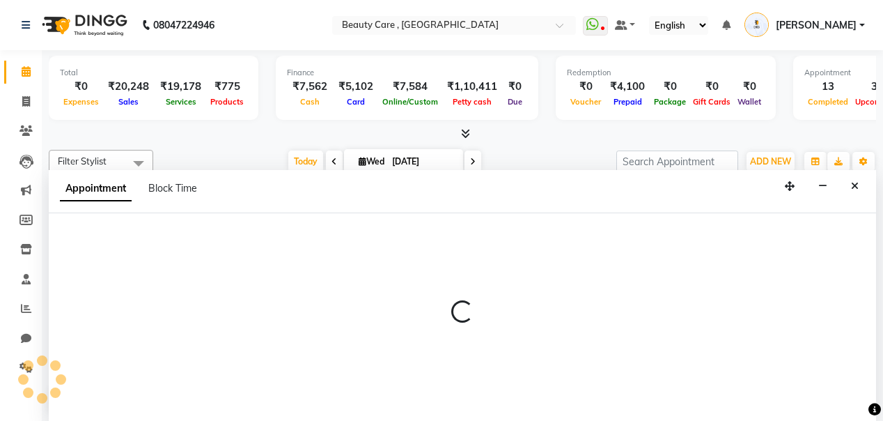
scroll to position [1, 0]
select select "65"
select select "1080"
select select "tentative"
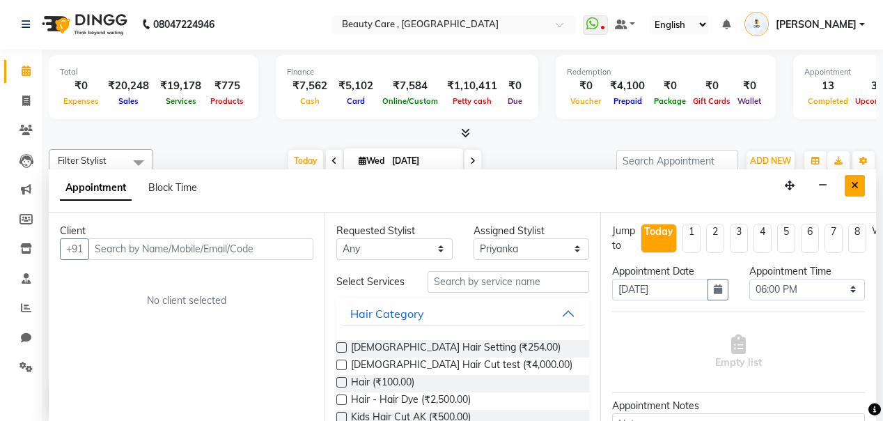
click at [855, 184] on icon "Close" at bounding box center [855, 185] width 8 height 10
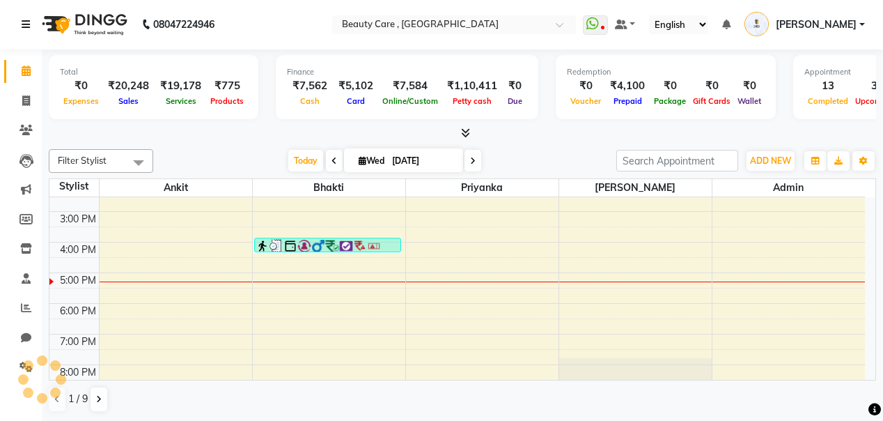
click at [28, 26] on icon at bounding box center [26, 24] width 8 height 10
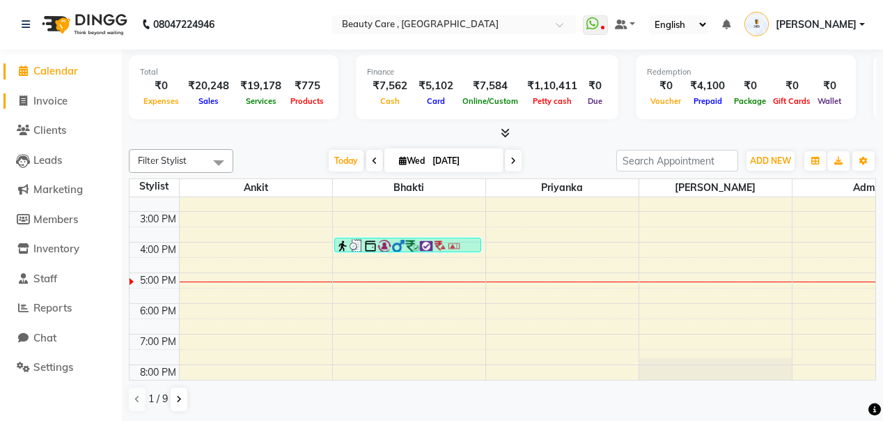
click at [50, 100] on span "Invoice" at bounding box center [50, 100] width 34 height 13
select select "service"
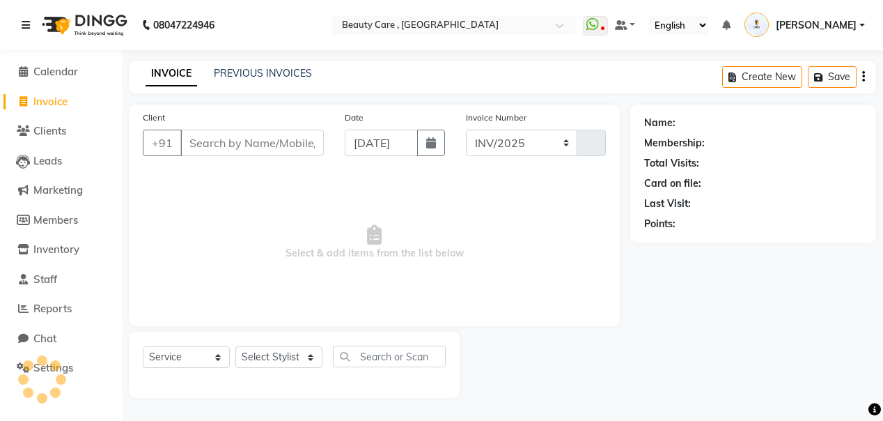
select select "5646"
type input "2765"
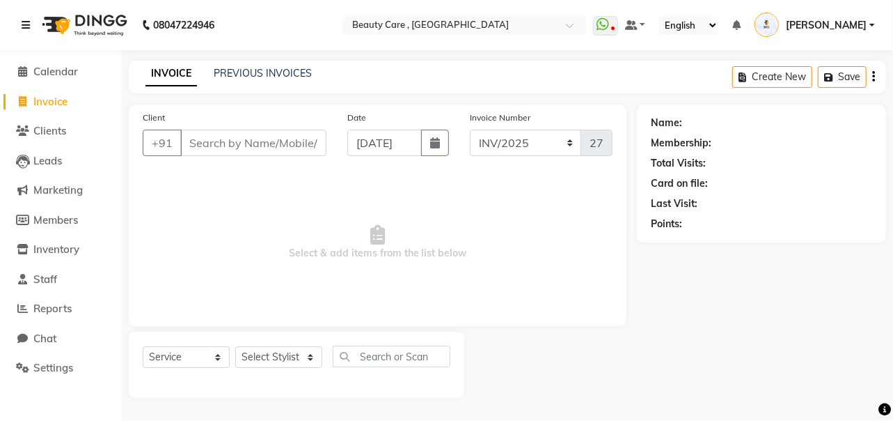
click at [26, 24] on icon at bounding box center [26, 25] width 8 height 10
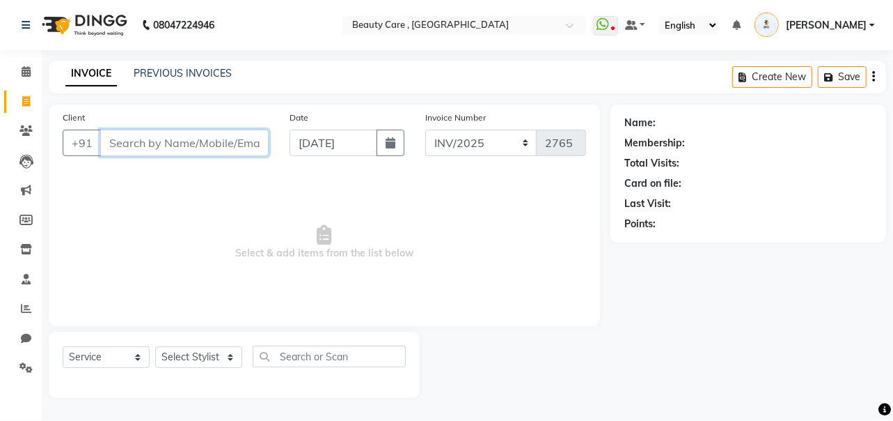
click at [155, 135] on input "Client" at bounding box center [184, 143] width 169 height 26
type input "8"
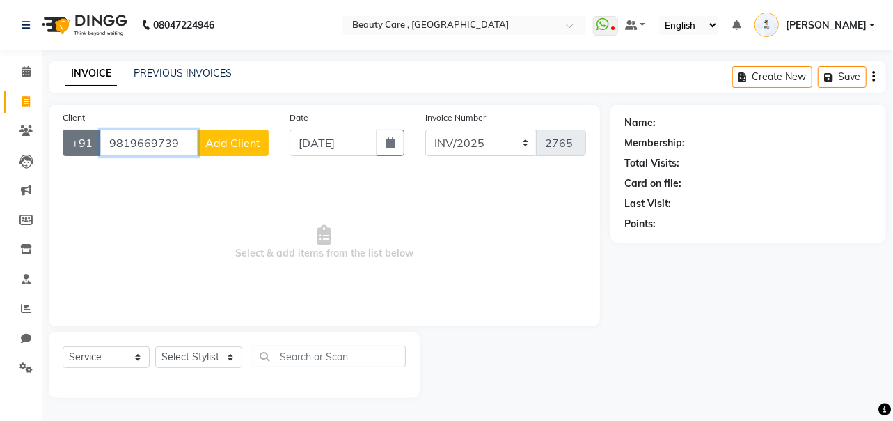
drag, startPoint x: 166, startPoint y: 143, endPoint x: 91, endPoint y: 141, distance: 75.2
click at [91, 141] on div "+91 9819669739 Add Client" at bounding box center [166, 143] width 206 height 26
type input "9819669739"
click at [221, 144] on span "Add Client" at bounding box center [232, 143] width 55 height 14
select select "22"
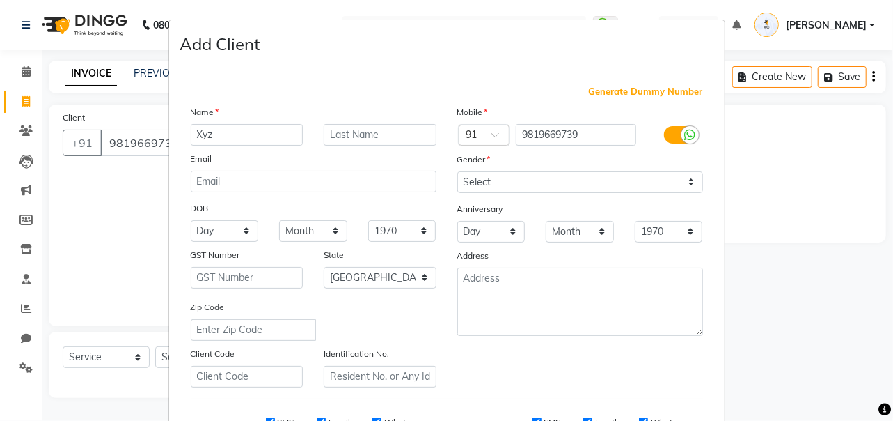
type input "Xyz"
click at [497, 179] on select "Select Male Female Other Prefer Not To Say" at bounding box center [580, 182] width 246 height 22
select select "female"
click at [457, 171] on select "Select Male Female Other Prefer Not To Say" at bounding box center [580, 182] width 246 height 22
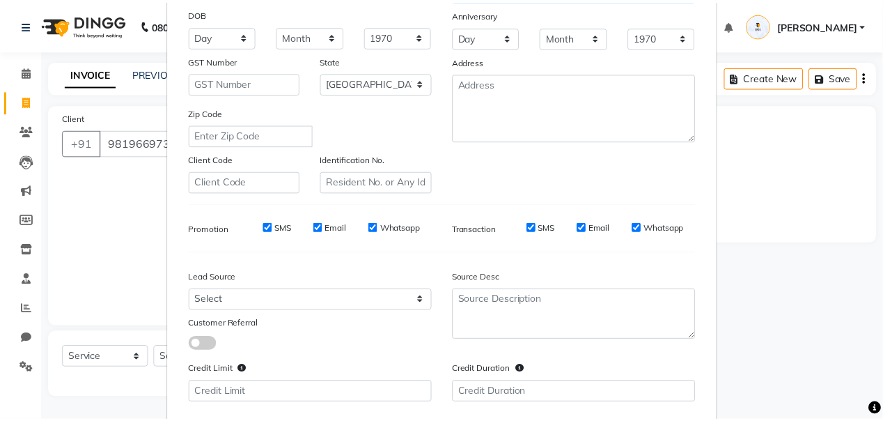
scroll to position [272, 0]
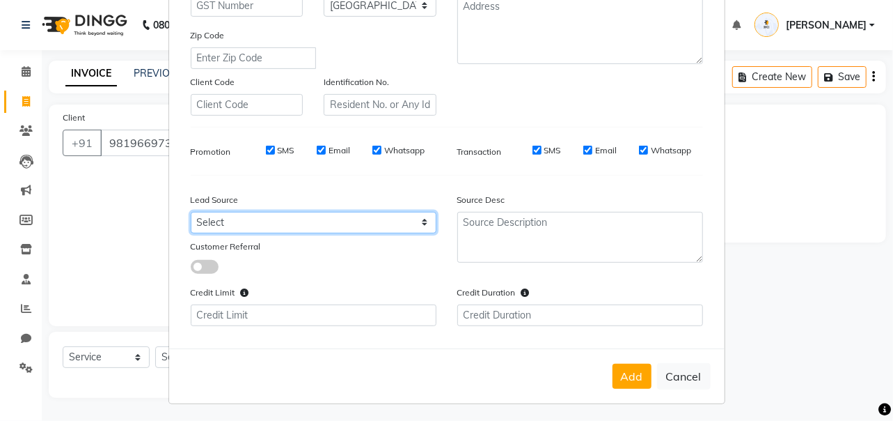
click at [228, 222] on select "Select Walk-in Internet Friend Word of Mouth Advertisement Facebook Justdial Go…" at bounding box center [314, 223] width 246 height 22
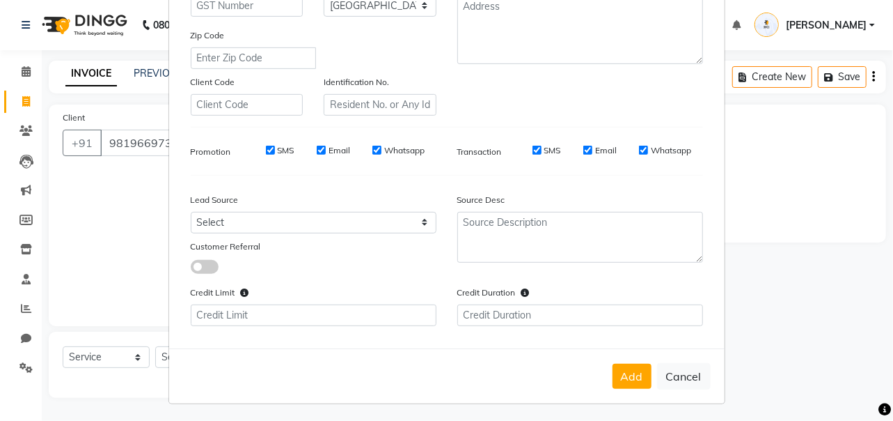
click at [256, 269] on div at bounding box center [280, 265] width 200 height 15
click at [629, 378] on button "Add" at bounding box center [632, 375] width 39 height 25
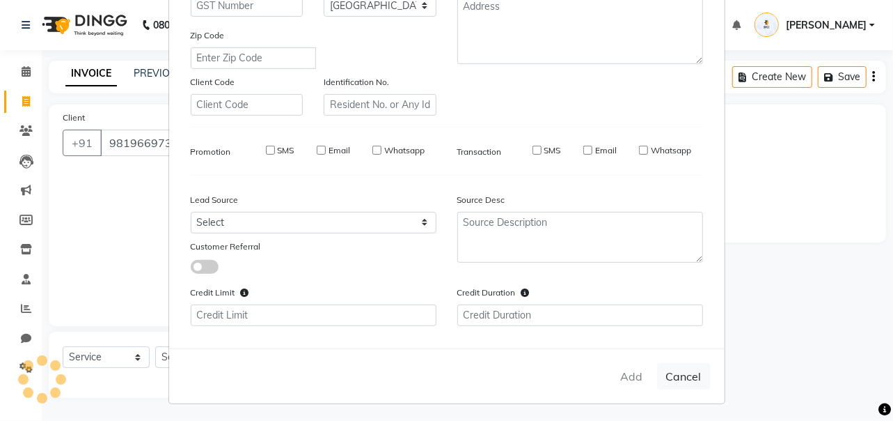
type input "98******39"
select select
select select "null"
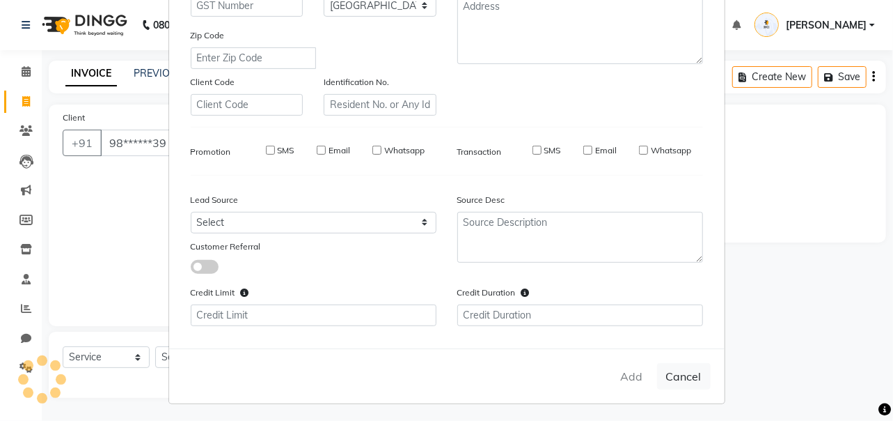
select select
checkbox input "false"
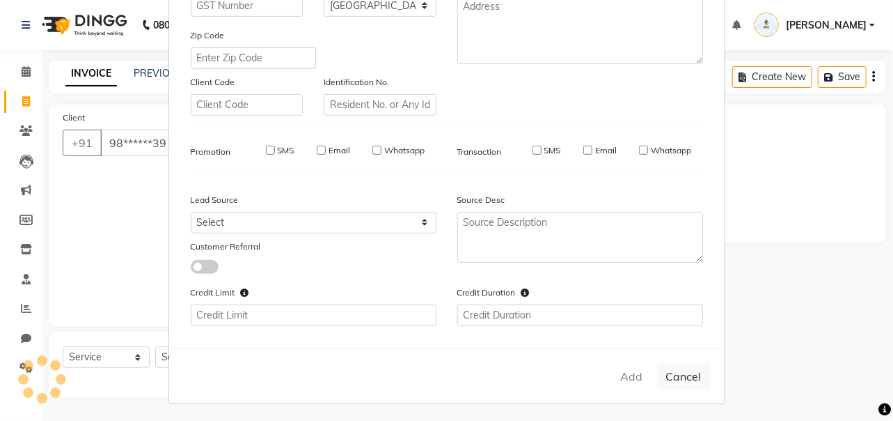
checkbox input "false"
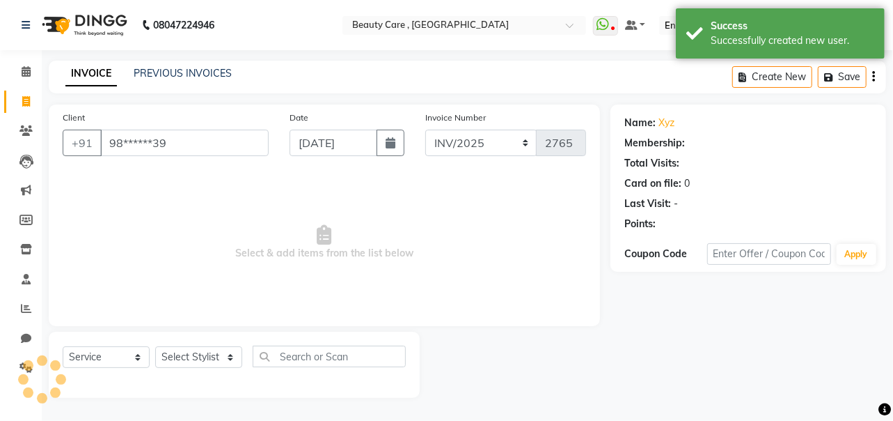
select select "2: Object"
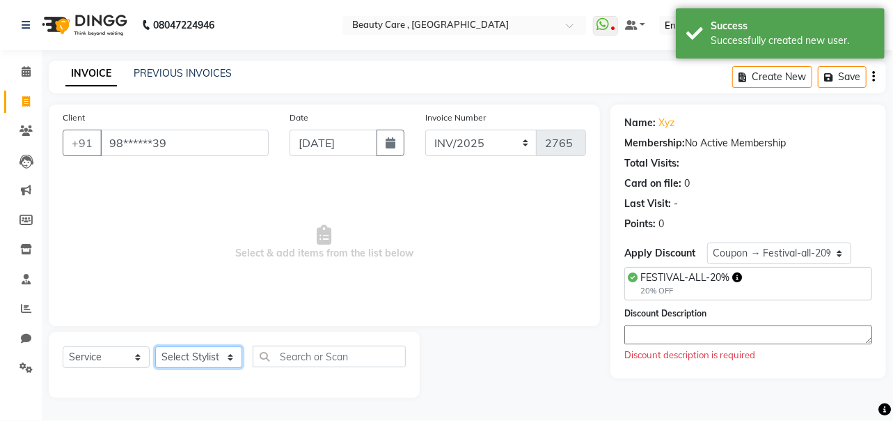
click at [184, 355] on select "Select Stylist Admin A Jagdish K Akshay Ankit Anuja April Arvind Ashvin asif Av…" at bounding box center [198, 357] width 87 height 22
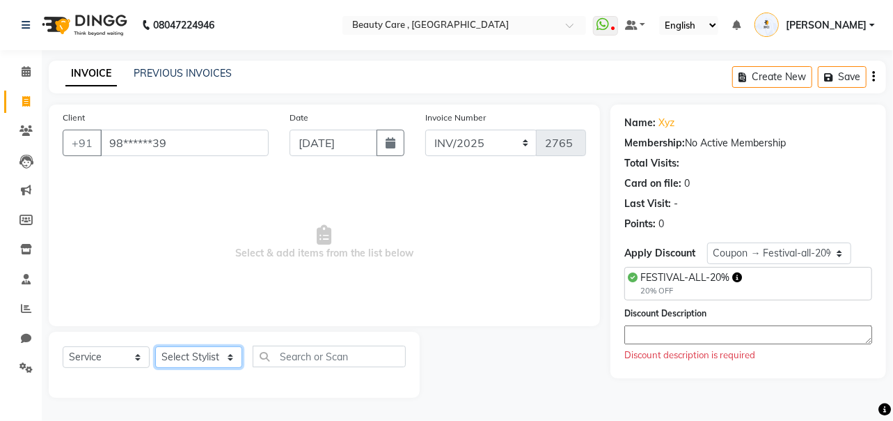
select select "35489"
click at [155, 346] on select "Select Stylist Admin A Jagdish K Akshay Ankit Anuja April Arvind Ashvin asif Av…" at bounding box center [198, 357] width 87 height 22
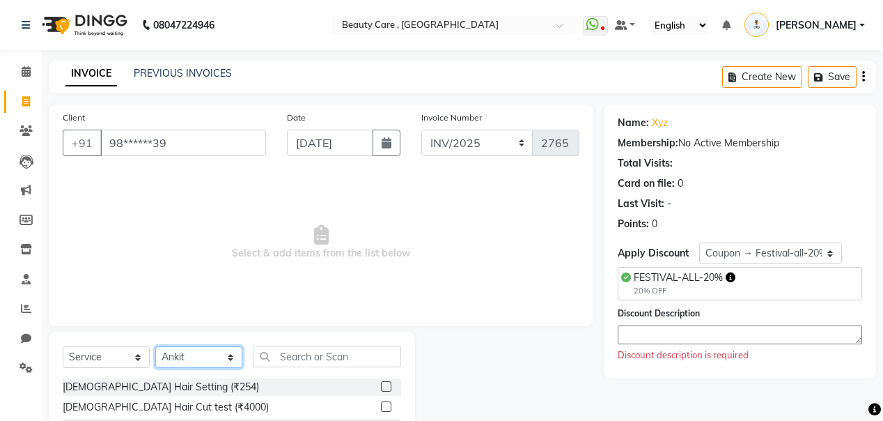
scroll to position [75, 0]
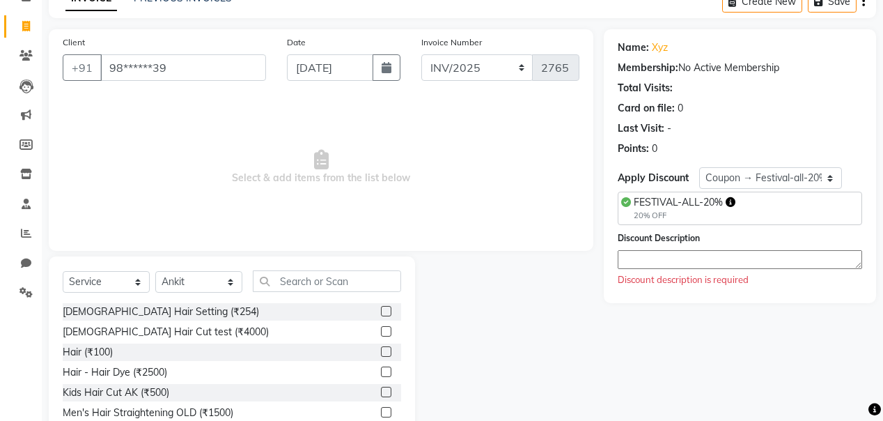
click at [381, 326] on label at bounding box center [386, 331] width 10 height 10
click at [381, 327] on input "checkbox" at bounding box center [385, 331] width 9 height 9
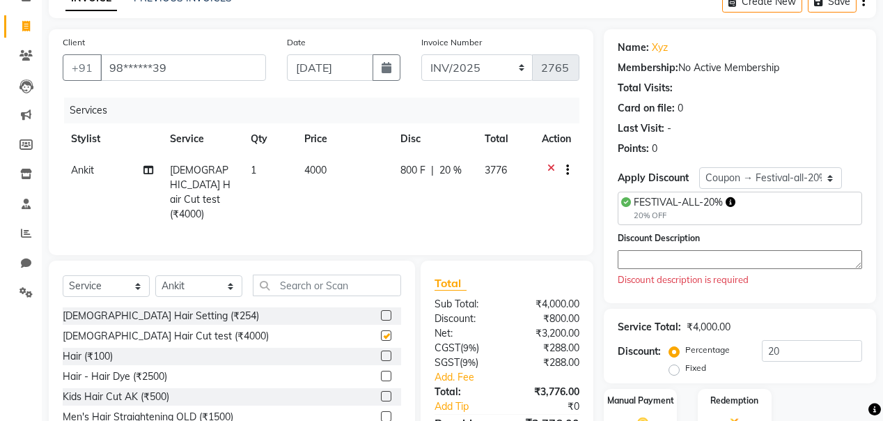
checkbox input "false"
click at [435, 163] on div "800 F | 20 %" at bounding box center [434, 170] width 68 height 15
select select "35489"
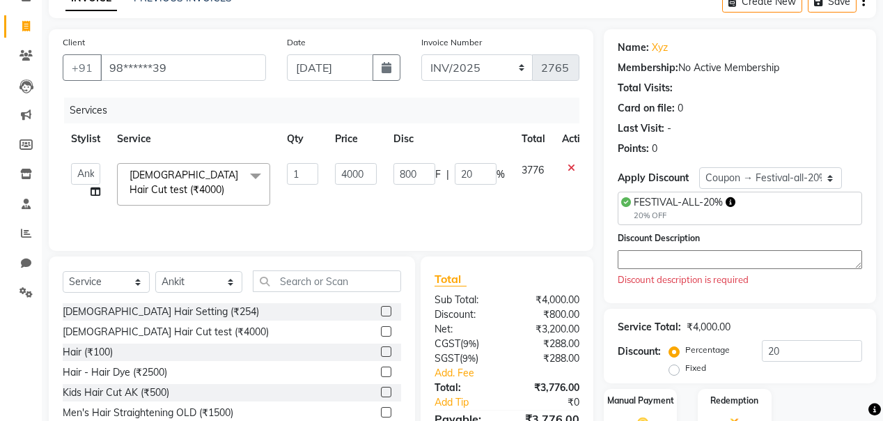
scroll to position [152, 0]
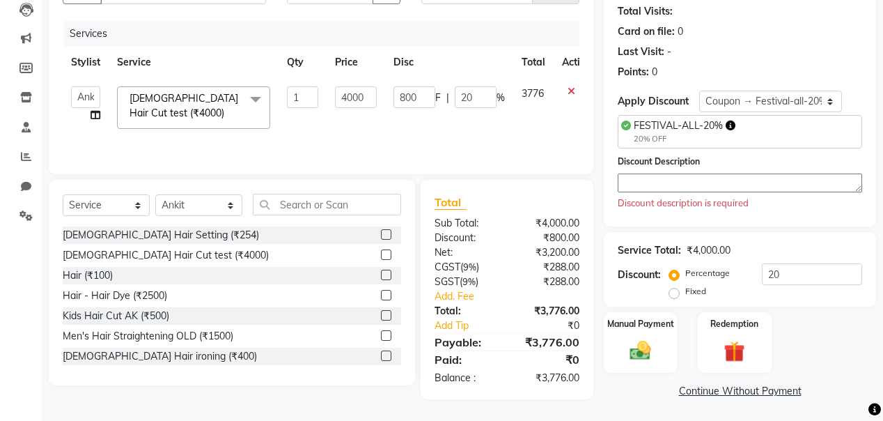
drag, startPoint x: 618, startPoint y: 246, endPoint x: 712, endPoint y: 288, distance: 102.6
click at [712, 288] on div "Service Total: ₹4,000.00 Discount: Percentage Fixed 20" at bounding box center [740, 268] width 244 height 63
click at [797, 269] on input "20" at bounding box center [812, 274] width 100 height 22
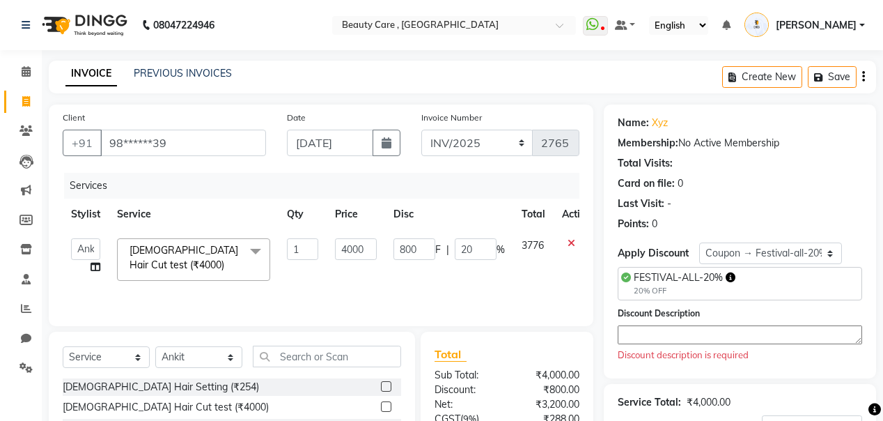
drag, startPoint x: 616, startPoint y: 117, endPoint x: 662, endPoint y: 218, distance: 110.9
click at [662, 218] on div "Name: Xyz Membership: No Active Membership Total Visits: Card on file: 0 Last V…" at bounding box center [740, 241] width 272 height 274
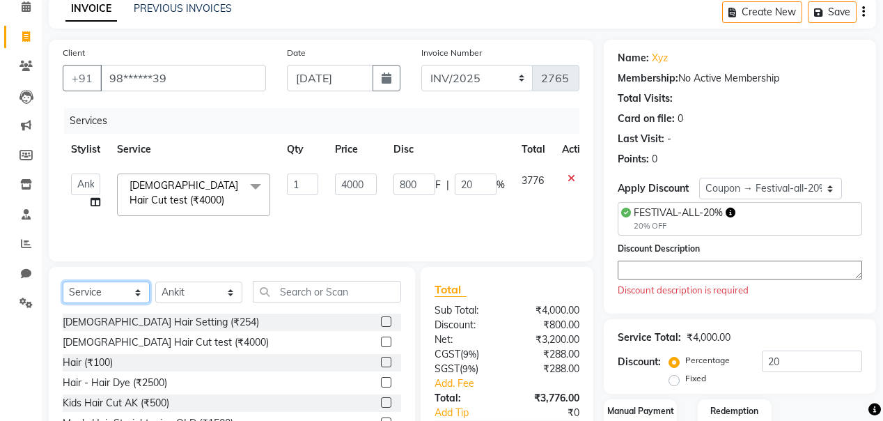
click at [104, 288] on select "Select Service Product Membership Package Voucher Prepaid Gift Card" at bounding box center [106, 292] width 87 height 22
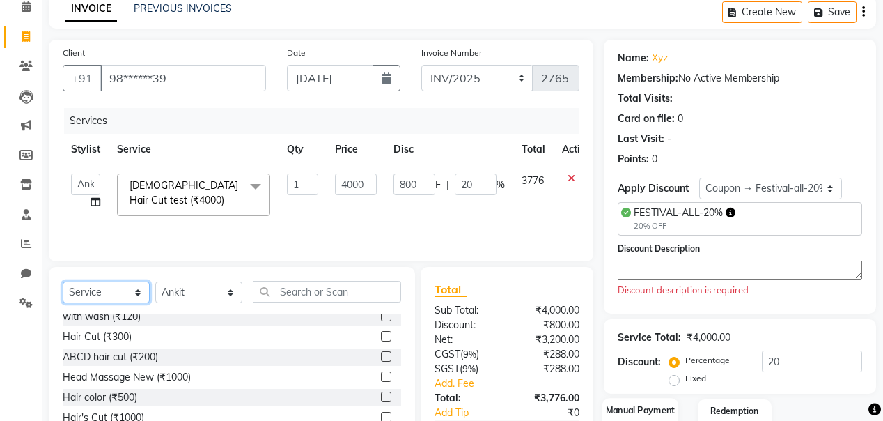
scroll to position [152, 0]
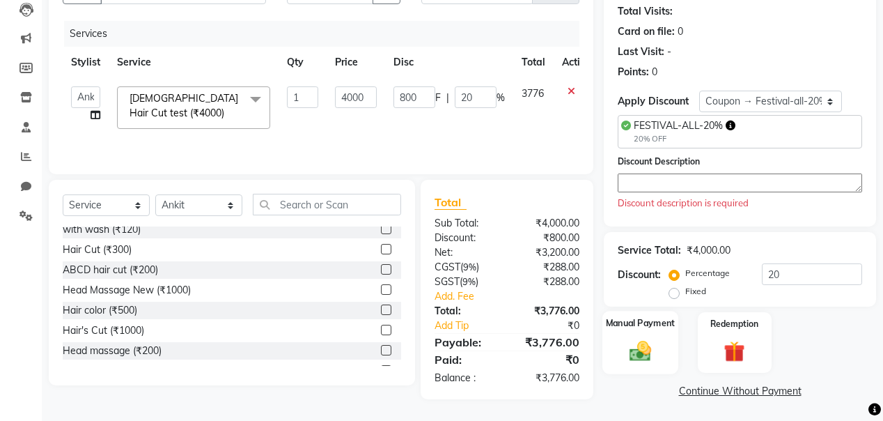
click at [627, 343] on img at bounding box center [641, 350] width 36 height 25
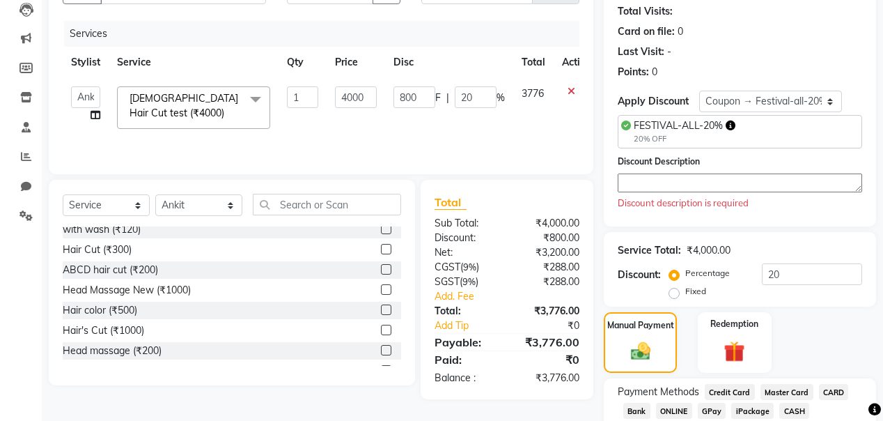
scroll to position [241, 0]
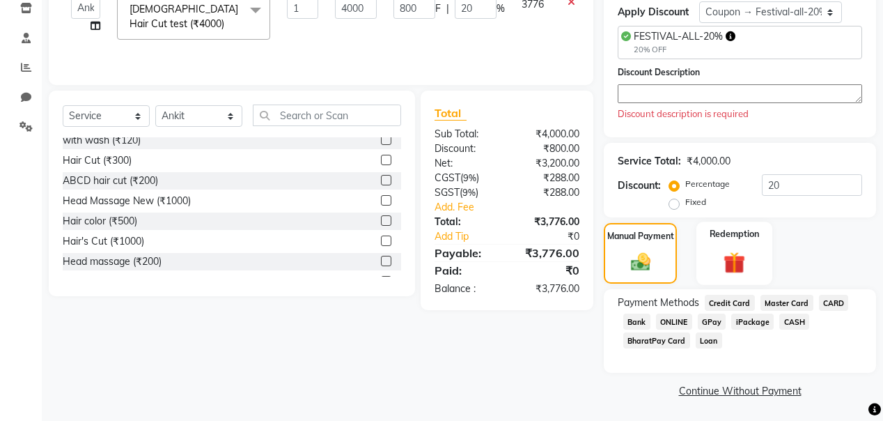
click at [719, 264] on img at bounding box center [735, 262] width 36 height 27
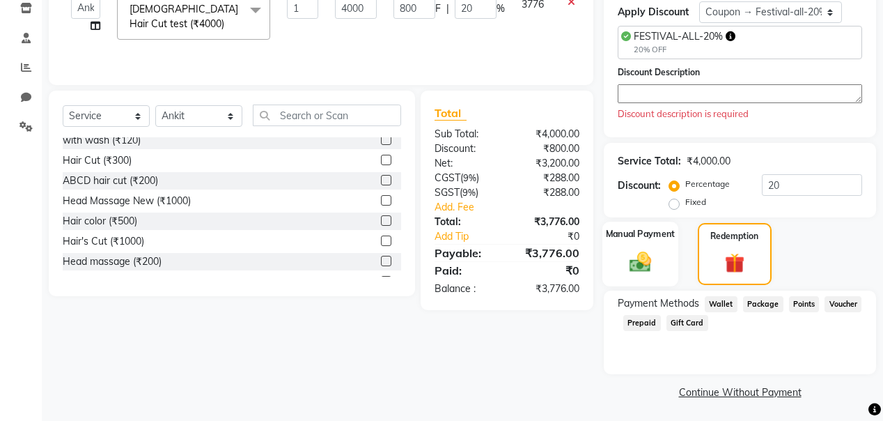
click at [646, 272] on img at bounding box center [641, 261] width 36 height 25
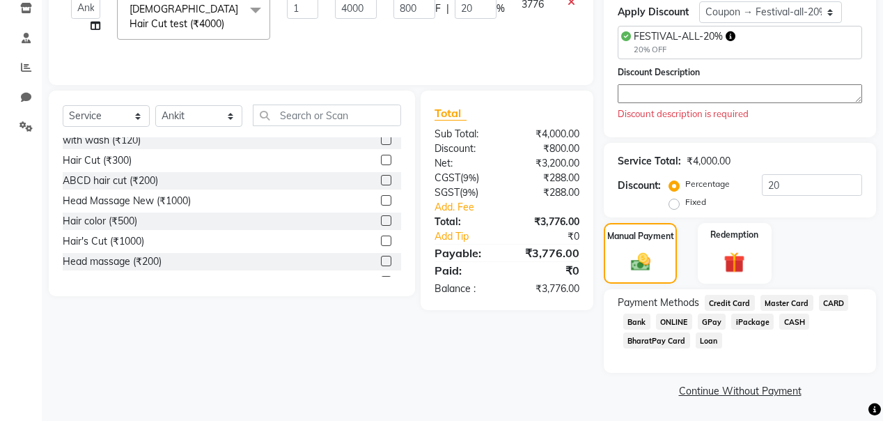
click at [782, 302] on span "Master Card" at bounding box center [786, 303] width 53 height 16
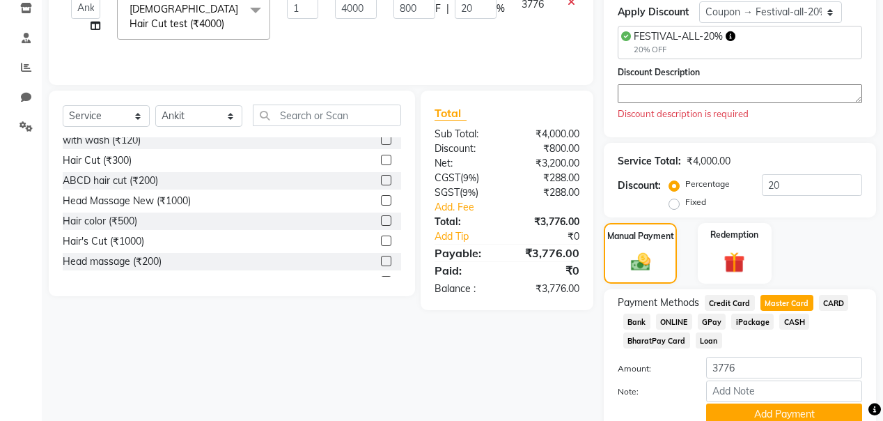
scroll to position [299, 0]
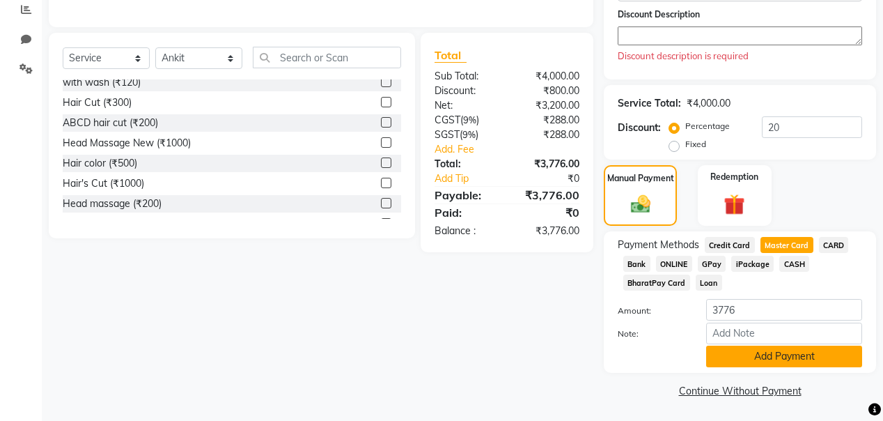
click at [744, 360] on button "Add Payment" at bounding box center [784, 356] width 156 height 22
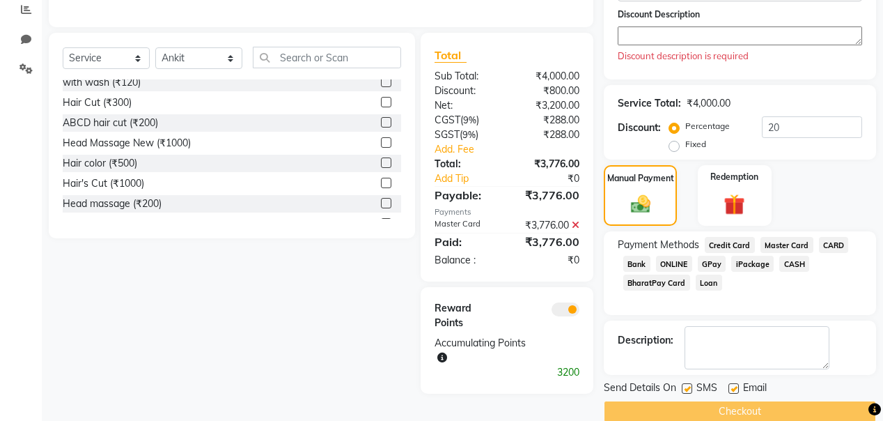
click at [709, 403] on div "Checkout" at bounding box center [740, 411] width 272 height 22
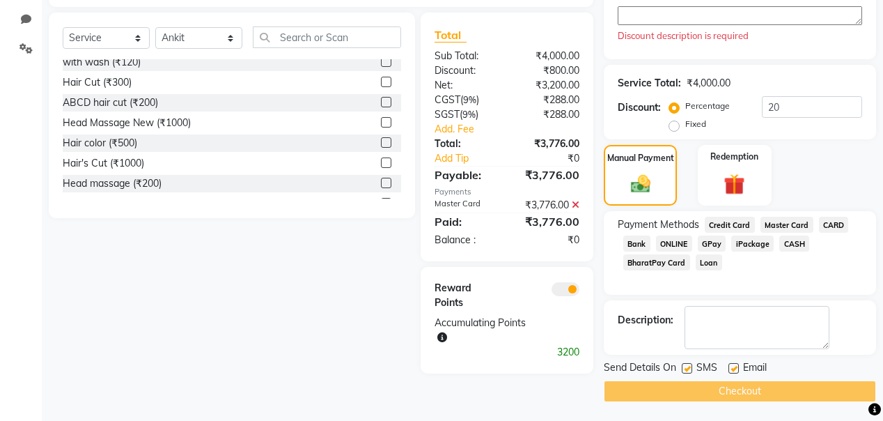
scroll to position [232, 0]
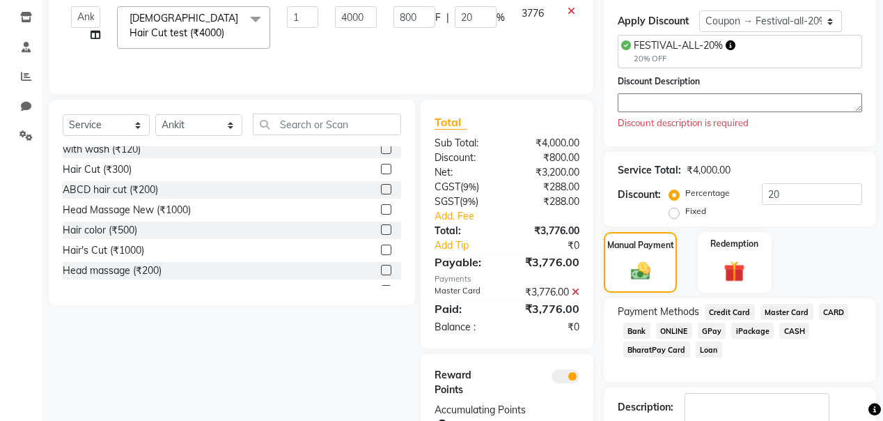
click at [645, 105] on textarea at bounding box center [740, 102] width 244 height 19
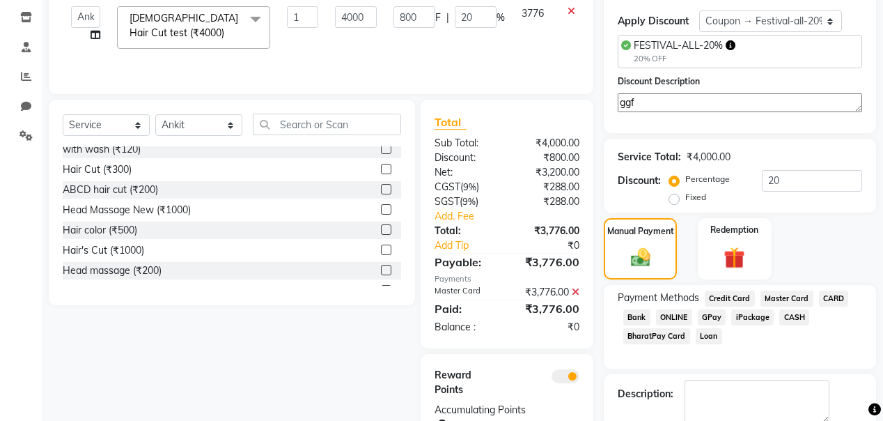
scroll to position [305, 0]
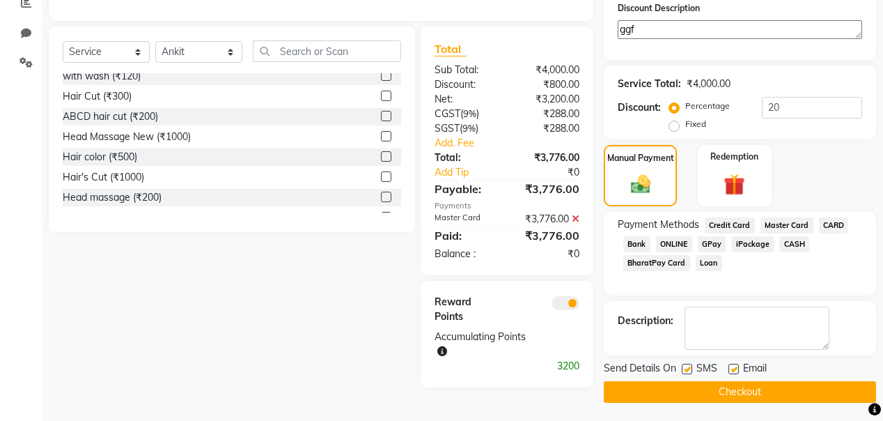
type textarea "ggf"
click at [673, 386] on button "Checkout" at bounding box center [740, 392] width 272 height 22
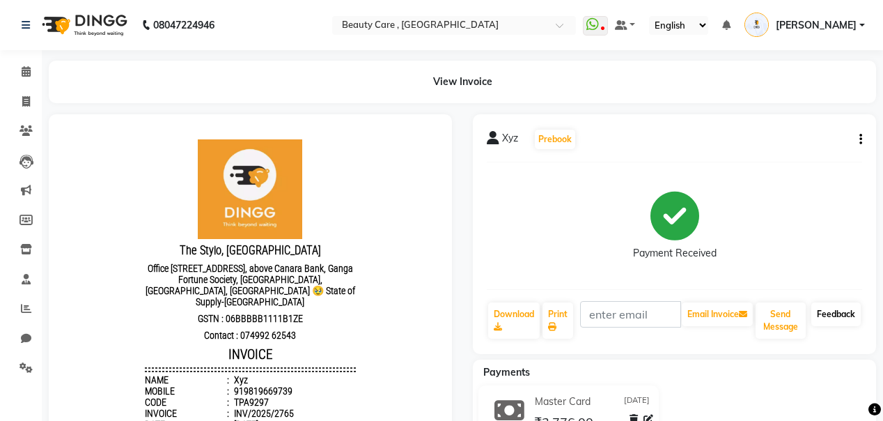
click at [836, 322] on link "Feedback" at bounding box center [835, 314] width 49 height 24
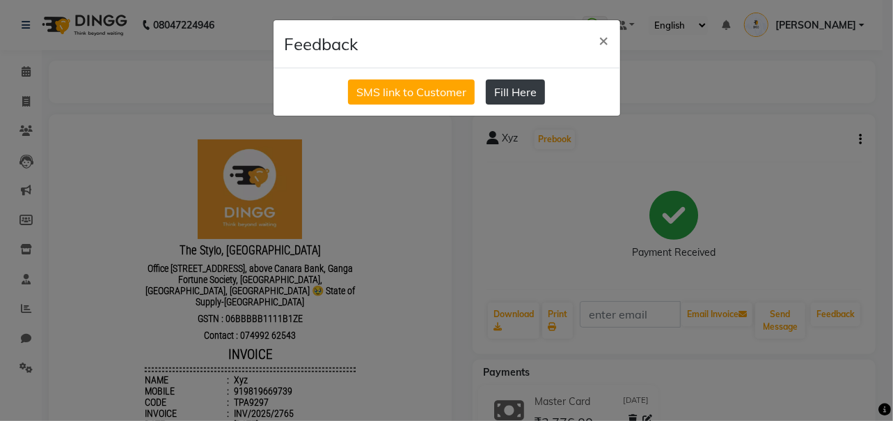
click at [518, 99] on button "Fill Here" at bounding box center [515, 91] width 59 height 25
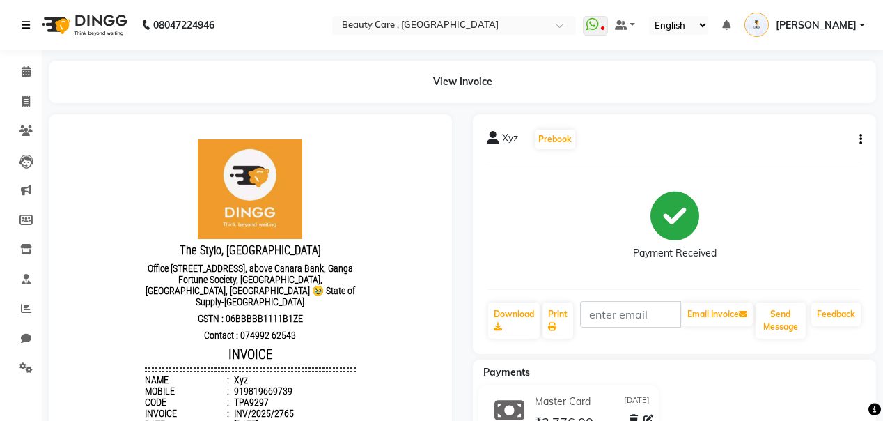
click at [28, 30] on icon at bounding box center [26, 25] width 8 height 10
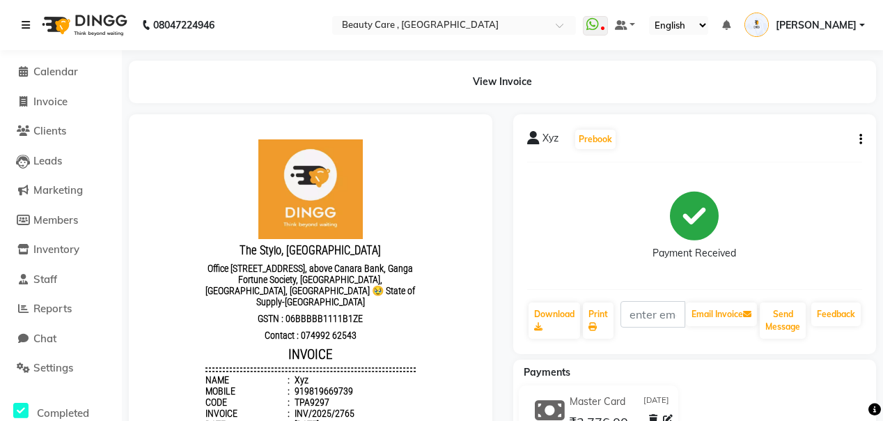
click at [23, 28] on icon at bounding box center [26, 25] width 8 height 10
